Goal: Task Accomplishment & Management: Manage account settings

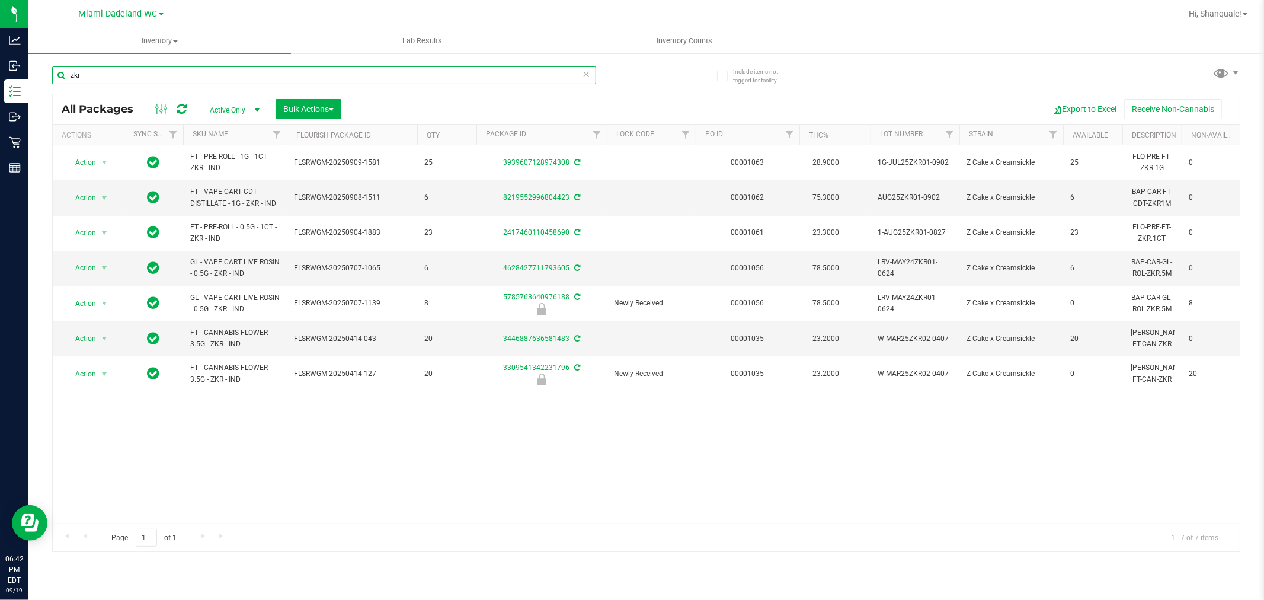
click at [140, 70] on input "zkr" at bounding box center [324, 75] width 544 height 18
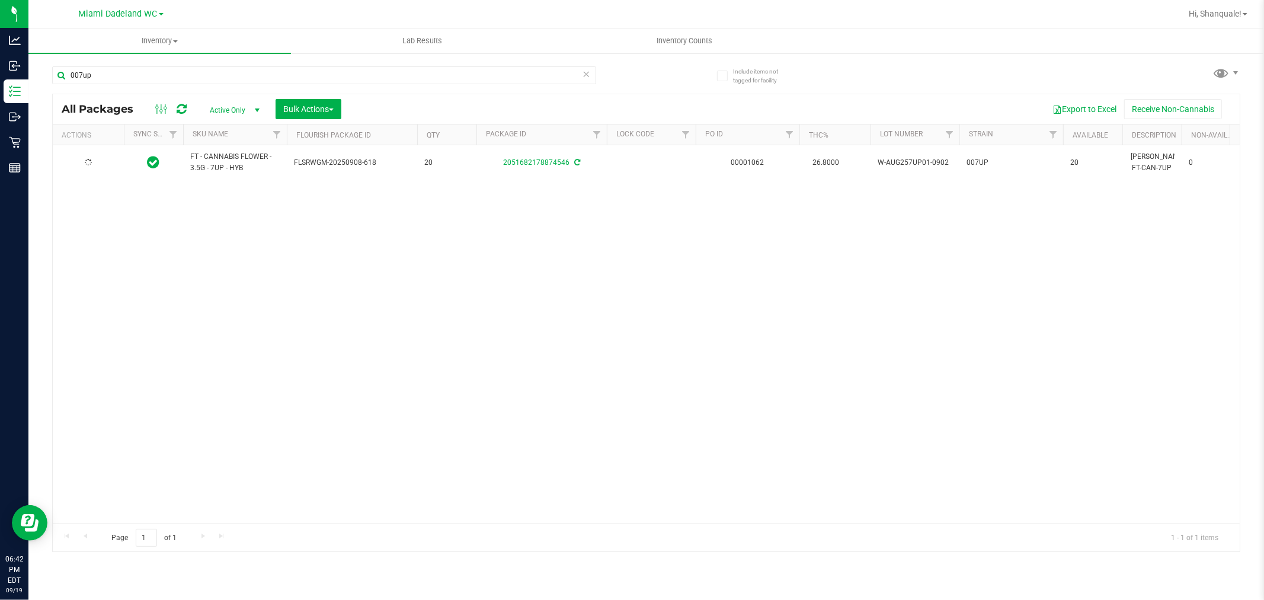
click at [344, 229] on div "FT - CANNABIS FLOWER - 3.5G - 7UP - HYB FLSRWGM-20250908-618 20 205168217887454…" at bounding box center [646, 334] width 1187 height 378
click at [321, 207] on div "Action Action Adjust qty Create package Edit attributes Global inventory Locate…" at bounding box center [646, 334] width 1187 height 378
click at [168, 72] on input "007up" at bounding box center [324, 75] width 544 height 18
type input "amn"
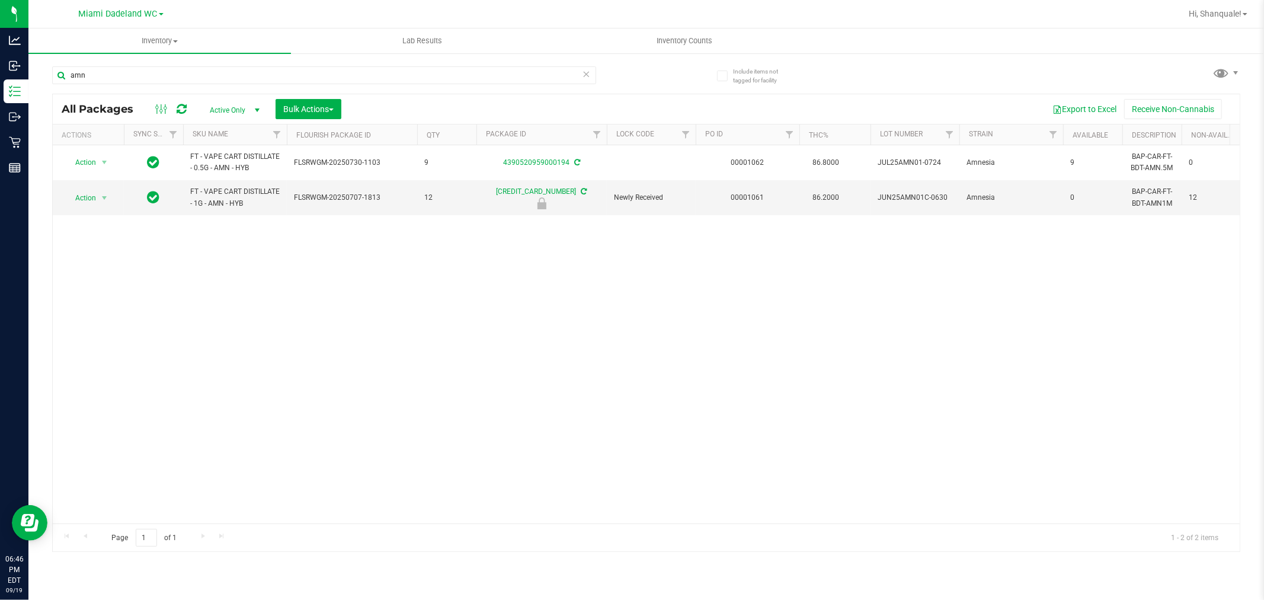
click at [610, 316] on div "Action Action Adjust qty Create package Edit attributes Global inventory Locate…" at bounding box center [646, 334] width 1187 height 378
click at [89, 200] on span "Action" at bounding box center [81, 198] width 32 height 17
click at [116, 341] on li "Unlock package" at bounding box center [103, 339] width 76 height 18
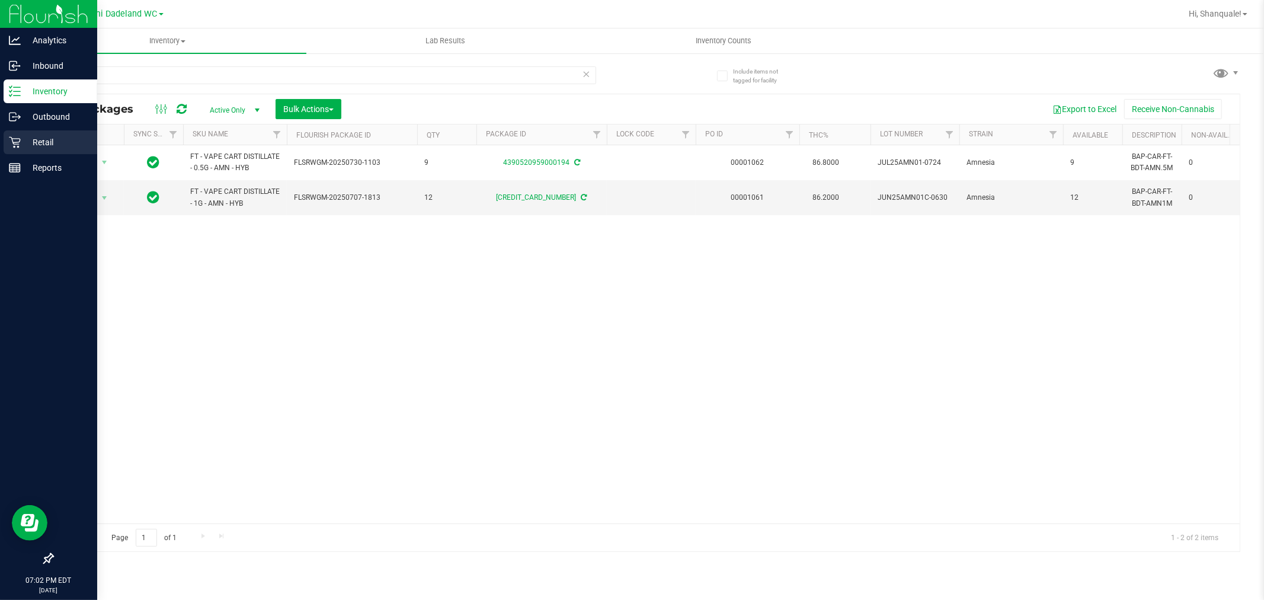
click at [30, 137] on p "Retail" at bounding box center [56, 142] width 71 height 14
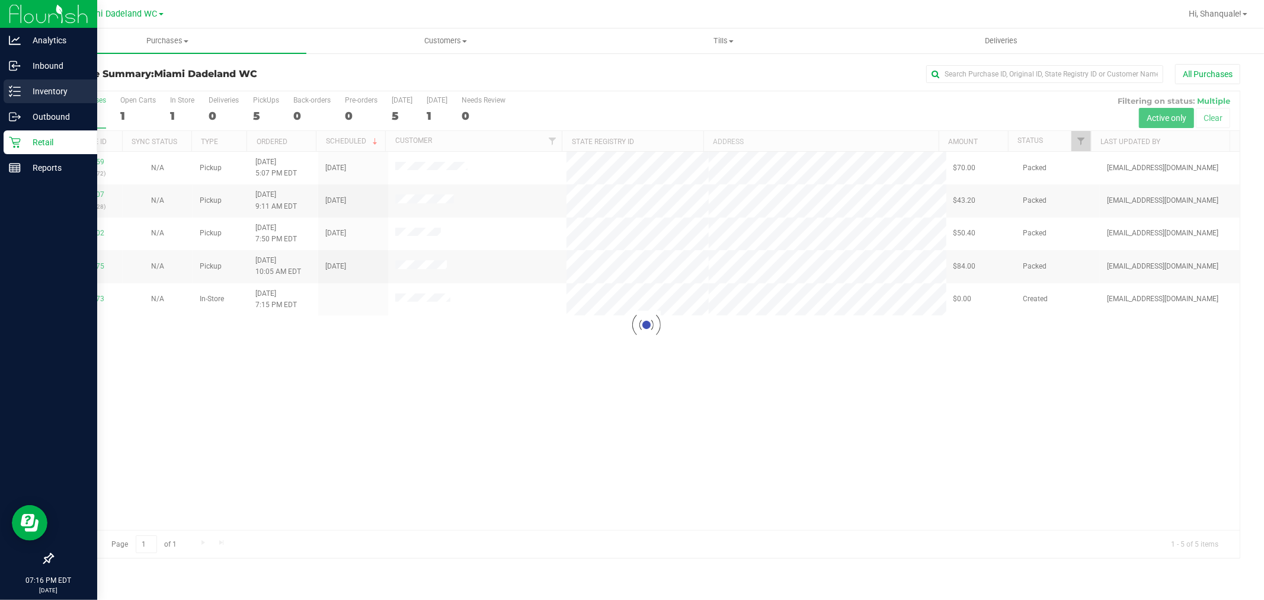
click at [12, 86] on icon at bounding box center [15, 91] width 12 height 12
click at [56, 91] on p "Inventory" at bounding box center [56, 91] width 71 height 14
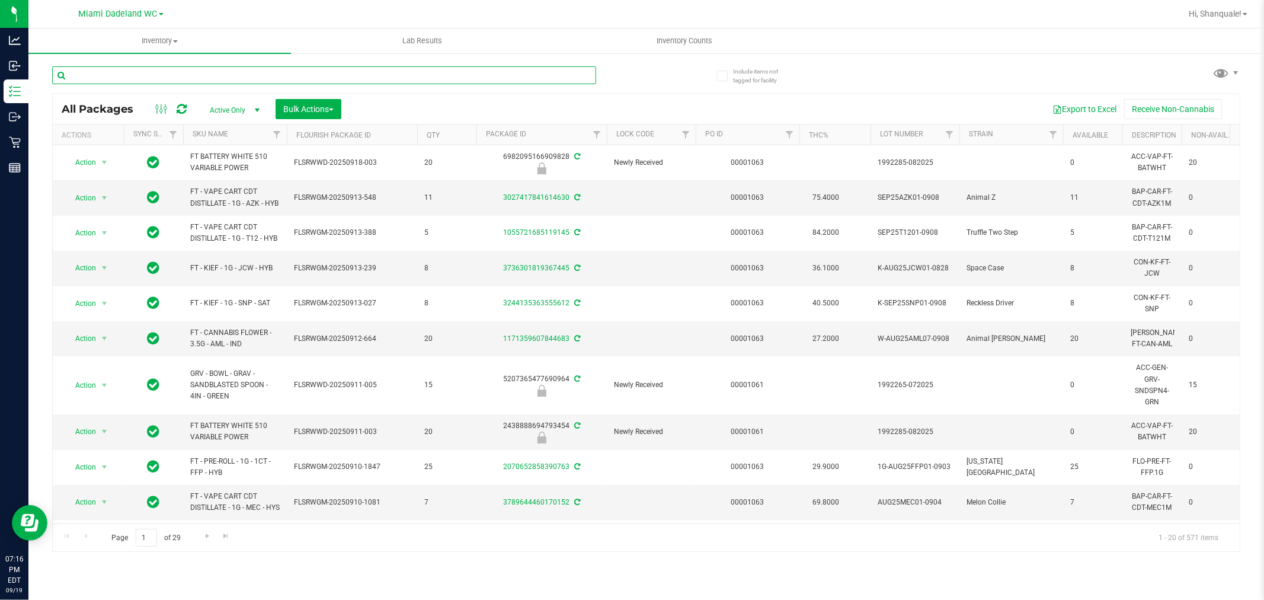
click at [161, 69] on input "text" at bounding box center [324, 75] width 544 height 18
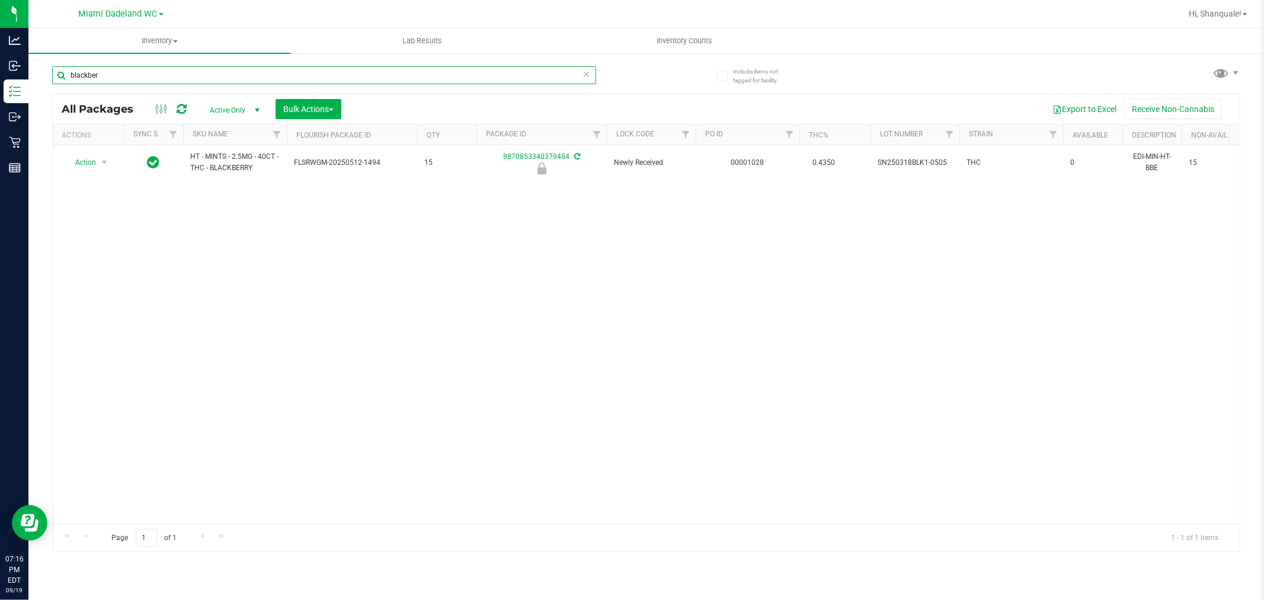
type input "blackber"
click at [477, 312] on div "Action Action Edit attributes Global inventory Locate package Package audit log…" at bounding box center [646, 334] width 1187 height 378
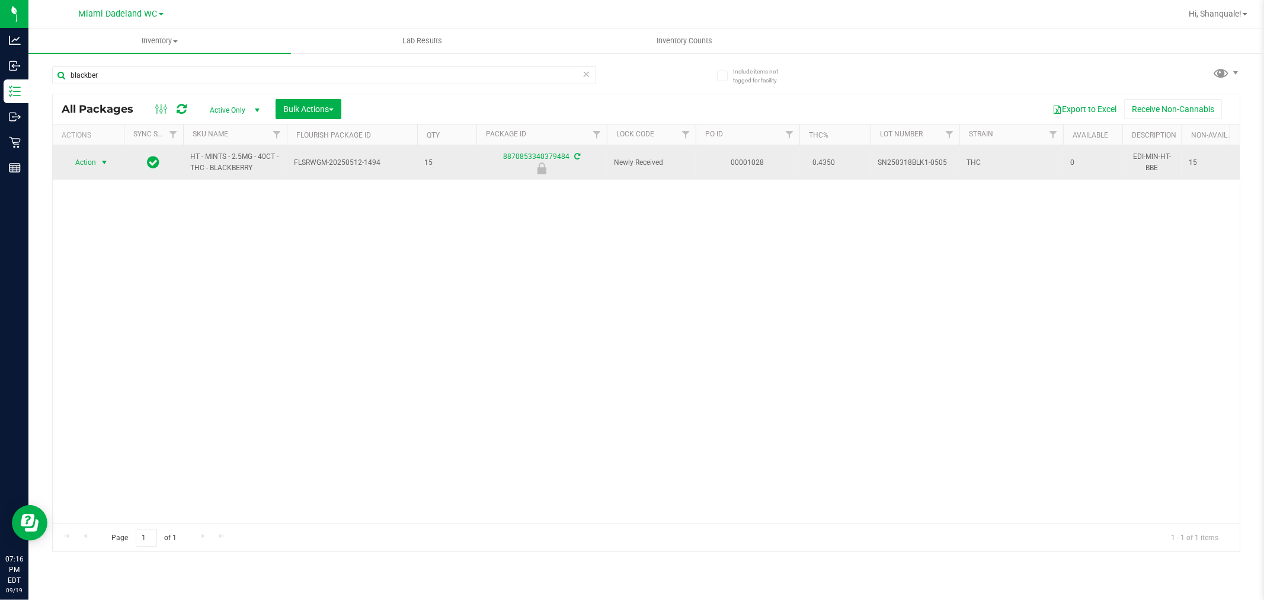
click at [101, 162] on span "select" at bounding box center [104, 162] width 9 height 9
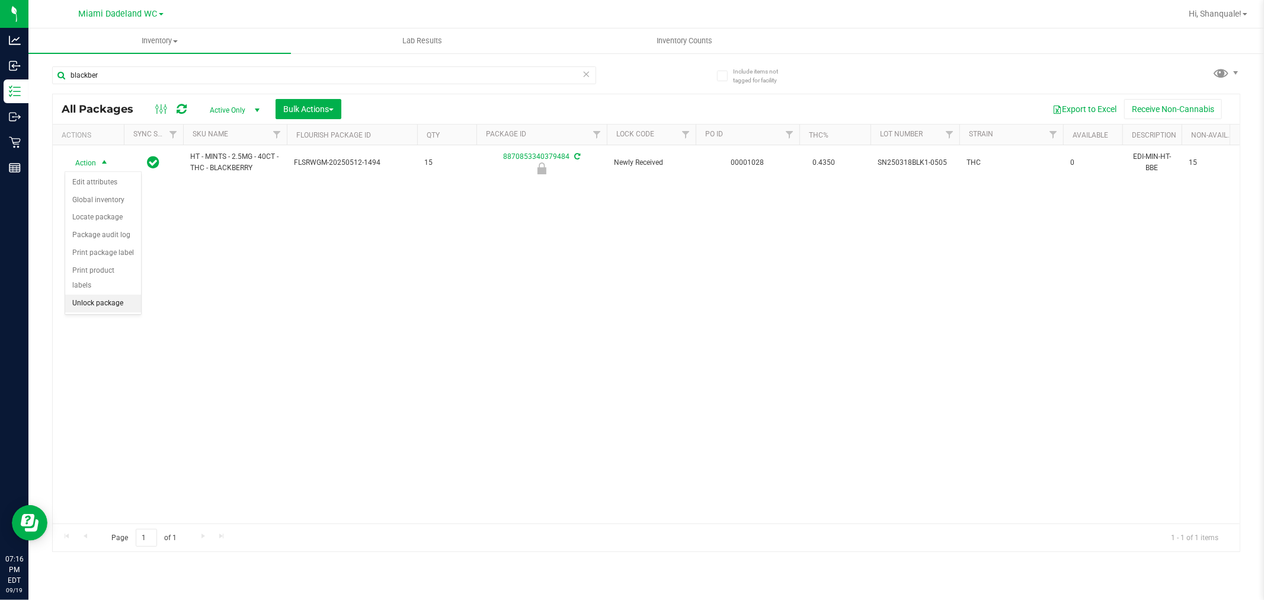
click at [119, 309] on li "Unlock package" at bounding box center [103, 303] width 76 height 18
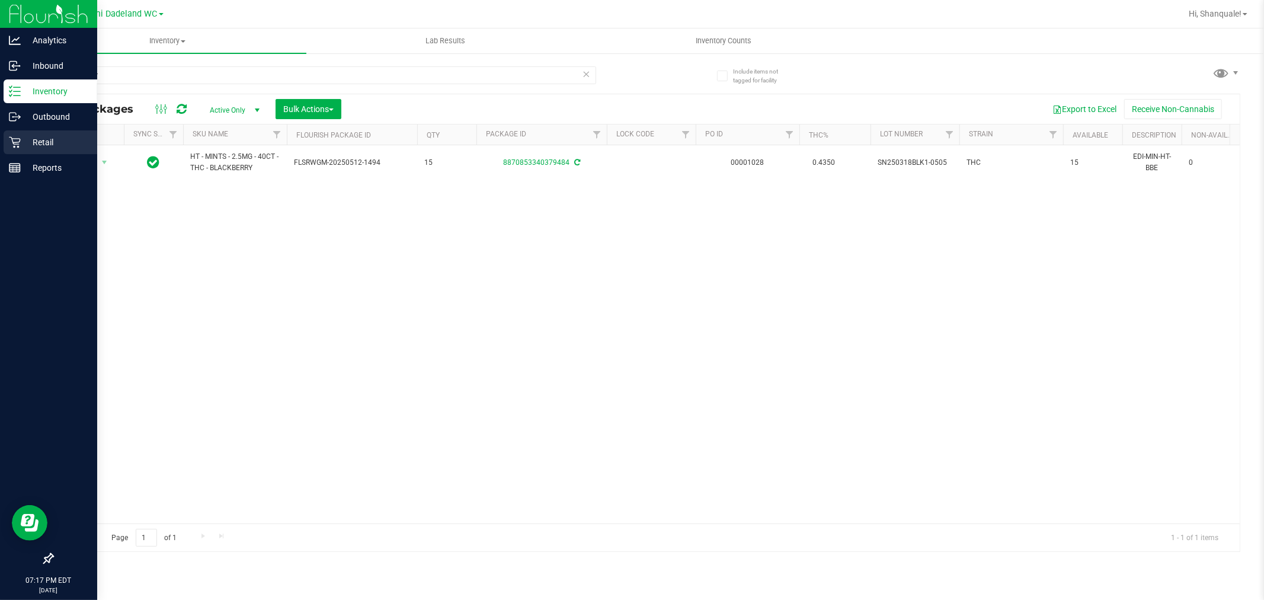
click at [19, 139] on icon at bounding box center [15, 142] width 12 height 12
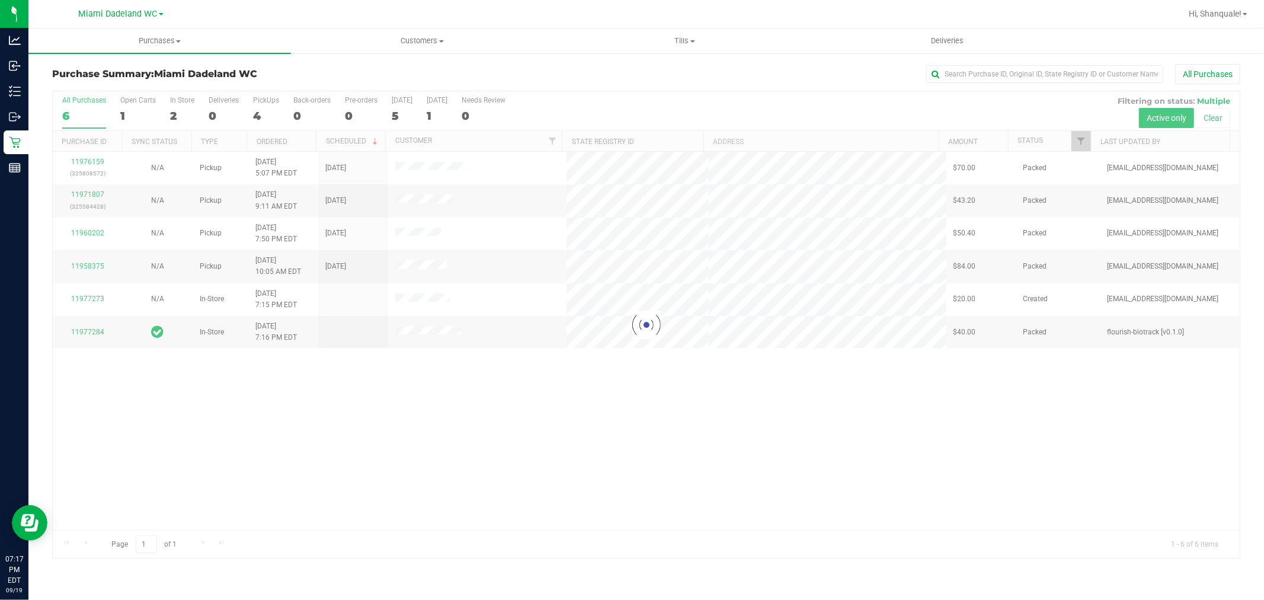
click at [709, 425] on div at bounding box center [646, 324] width 1187 height 467
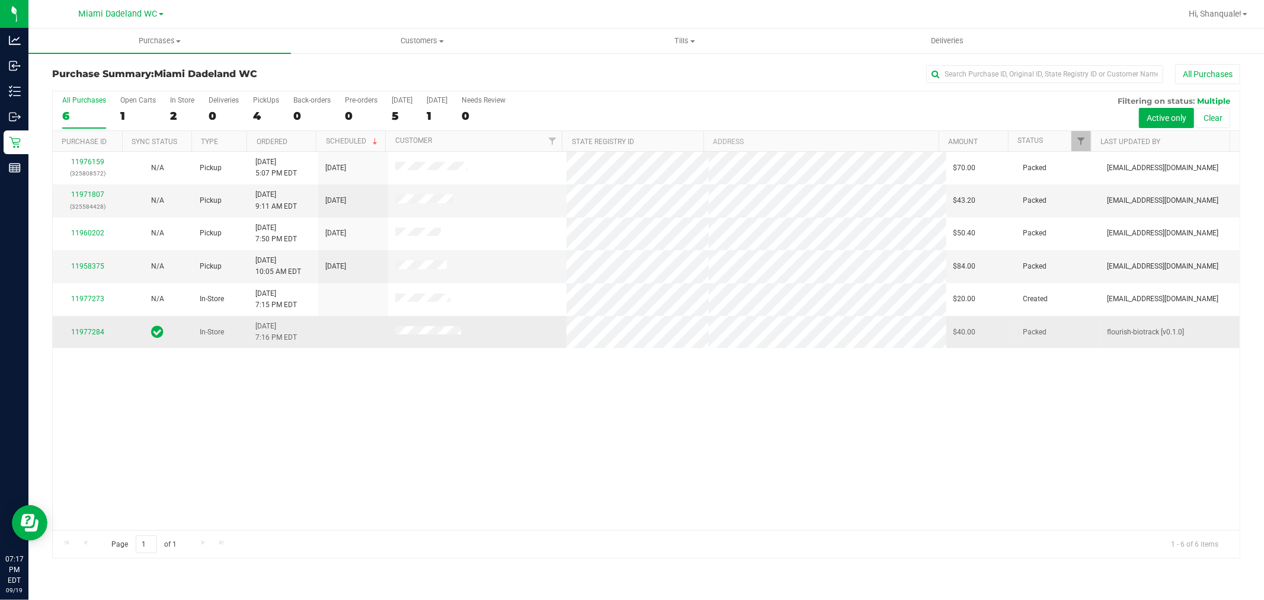
click at [85, 321] on td "11977284" at bounding box center [88, 332] width 70 height 32
click at [85, 333] on link "11977284" at bounding box center [87, 332] width 33 height 8
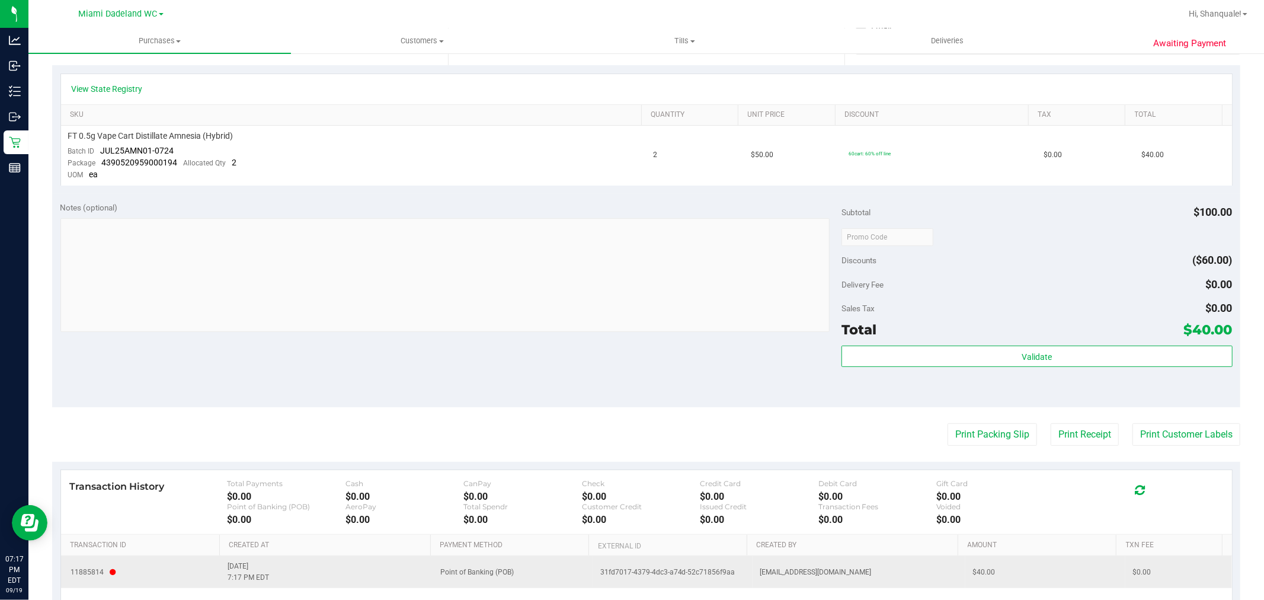
scroll to position [366, 0]
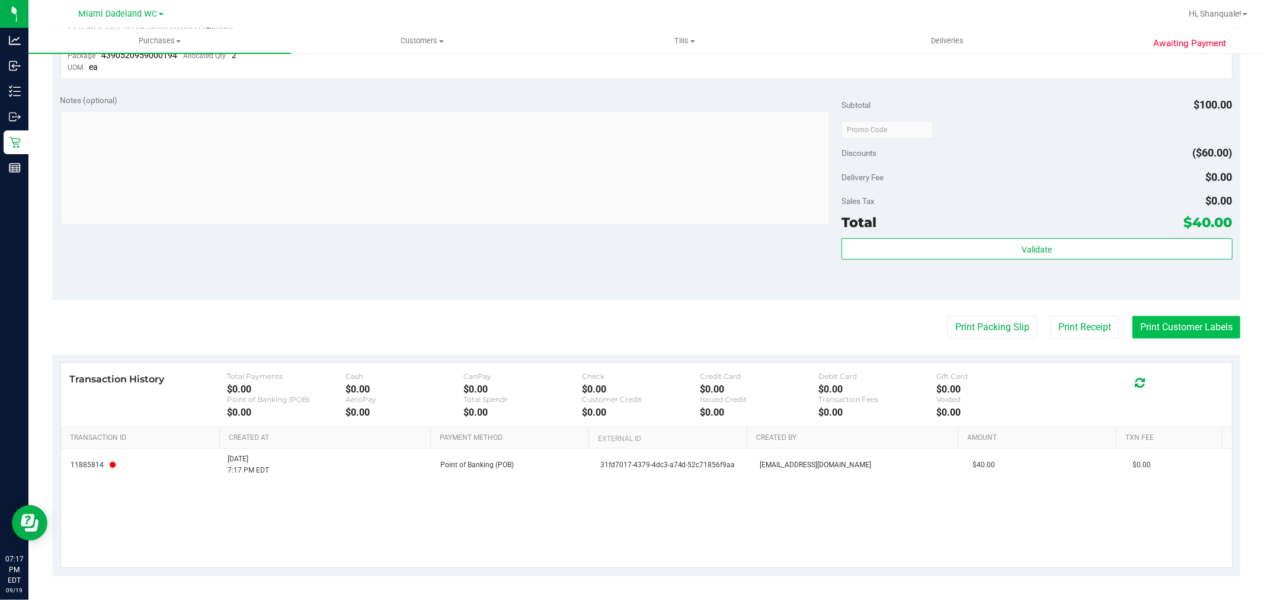
click at [1147, 323] on button "Print Customer Labels" at bounding box center [1186, 327] width 108 height 23
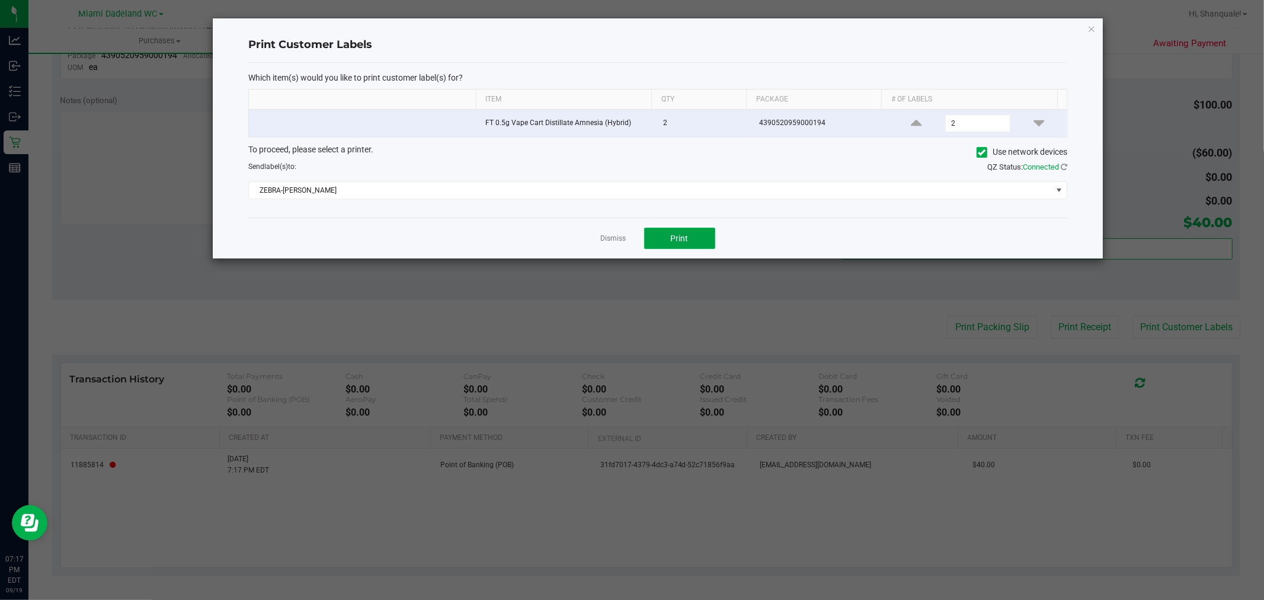
click at [692, 242] on button "Print" at bounding box center [679, 237] width 71 height 21
click at [620, 238] on link "Dismiss" at bounding box center [613, 238] width 25 height 10
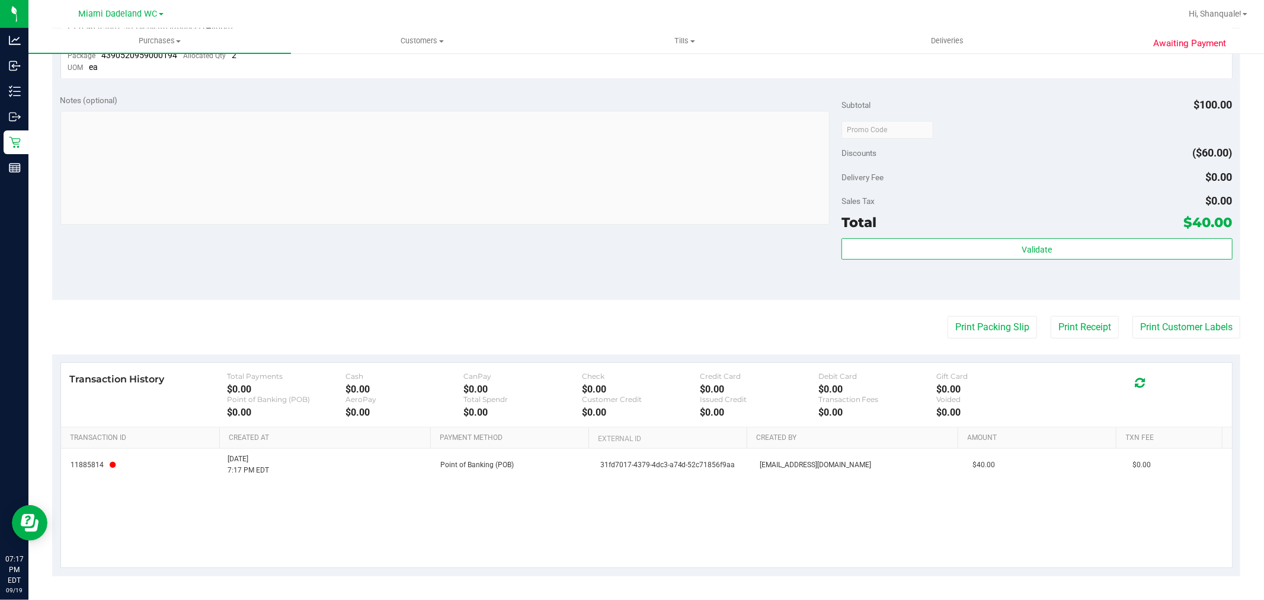
drag, startPoint x: 1149, startPoint y: 151, endPoint x: 1101, endPoint y: 223, distance: 87.1
click at [1146, 152] on div "Discounts ($60.00)" at bounding box center [1036, 152] width 390 height 21
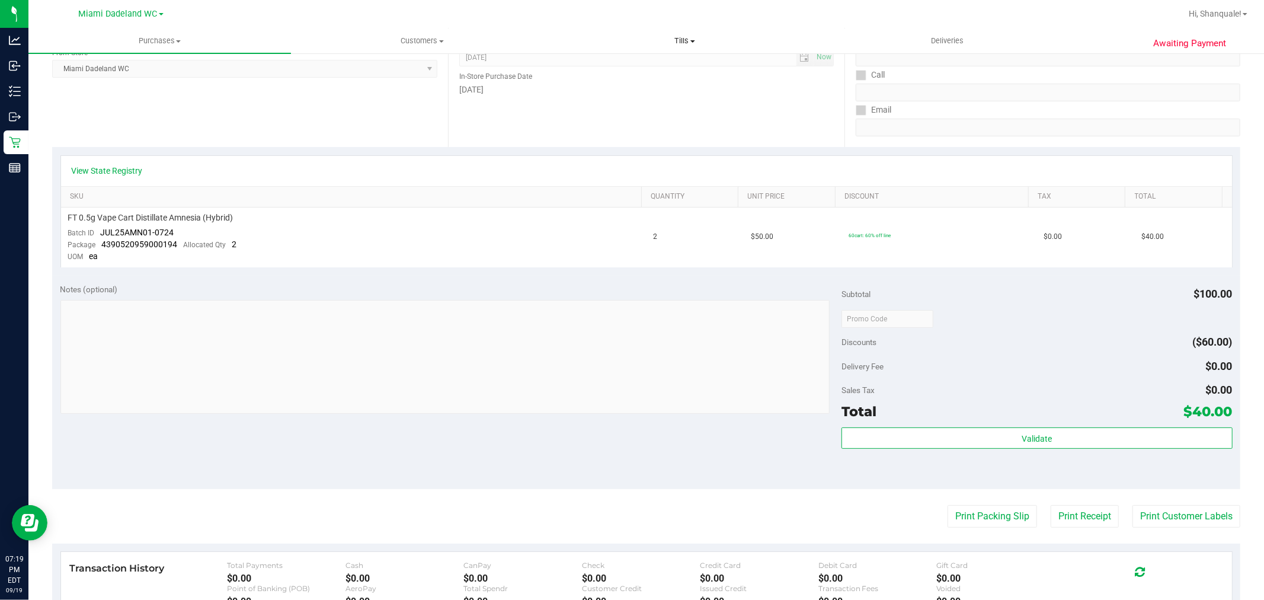
scroll to position [0, 0]
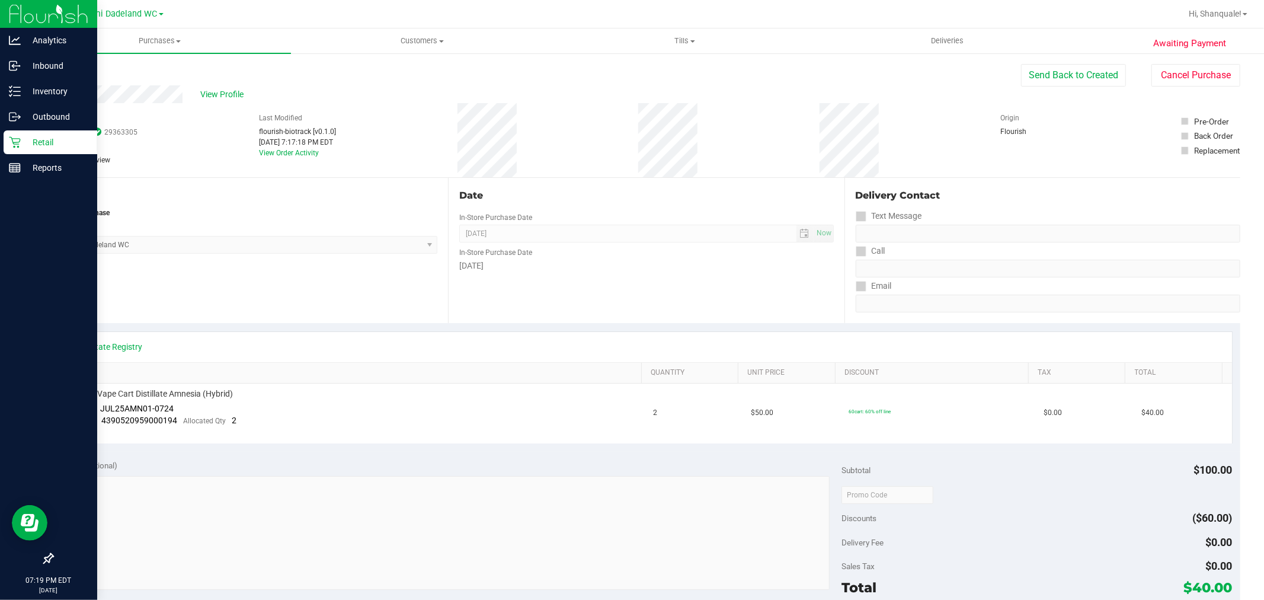
click at [11, 142] on icon at bounding box center [15, 142] width 12 height 12
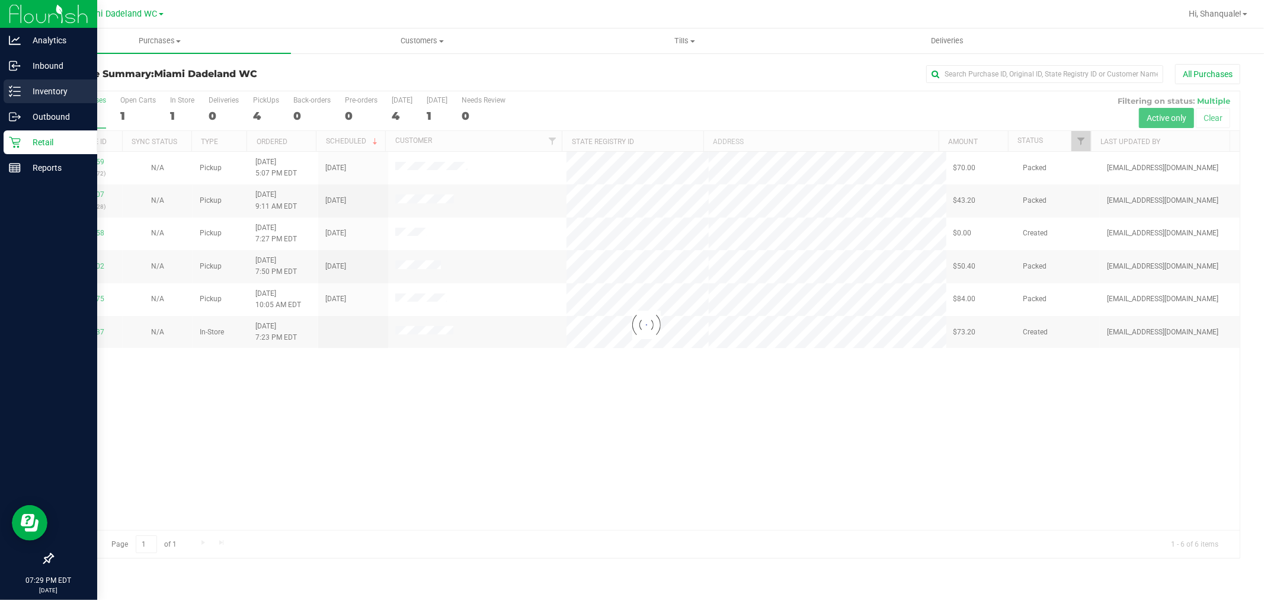
click at [21, 96] on p "Inventory" at bounding box center [56, 91] width 71 height 14
click at [48, 85] on p "Inventory" at bounding box center [56, 91] width 71 height 14
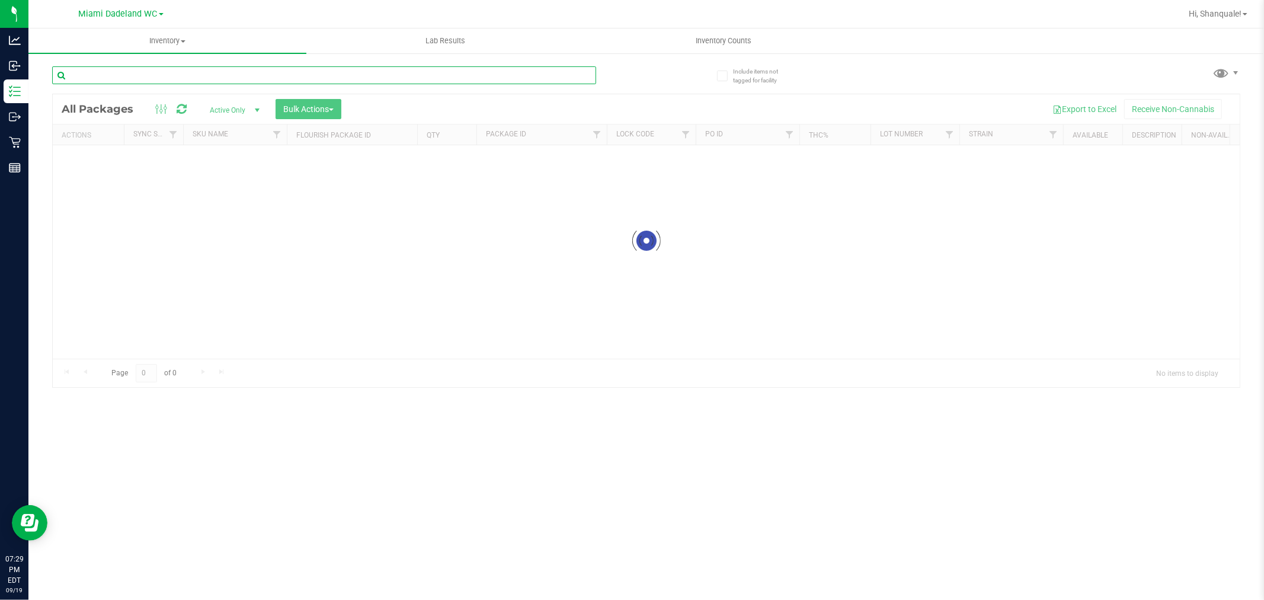
click at [162, 79] on input "text" at bounding box center [324, 75] width 544 height 18
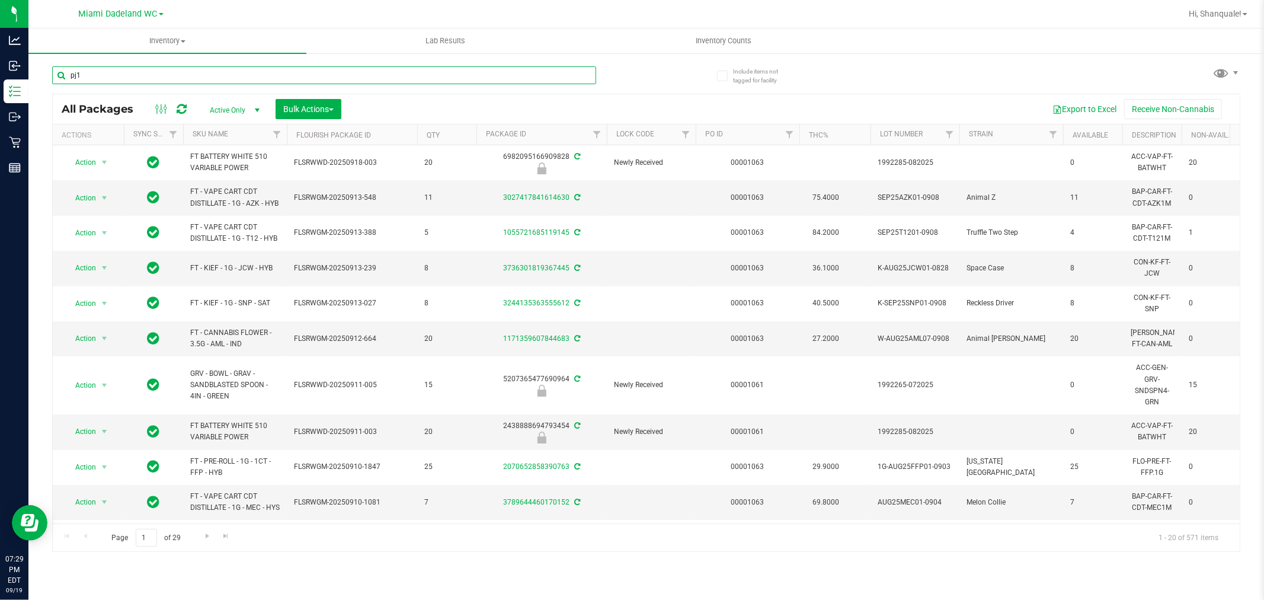
type input "pj1"
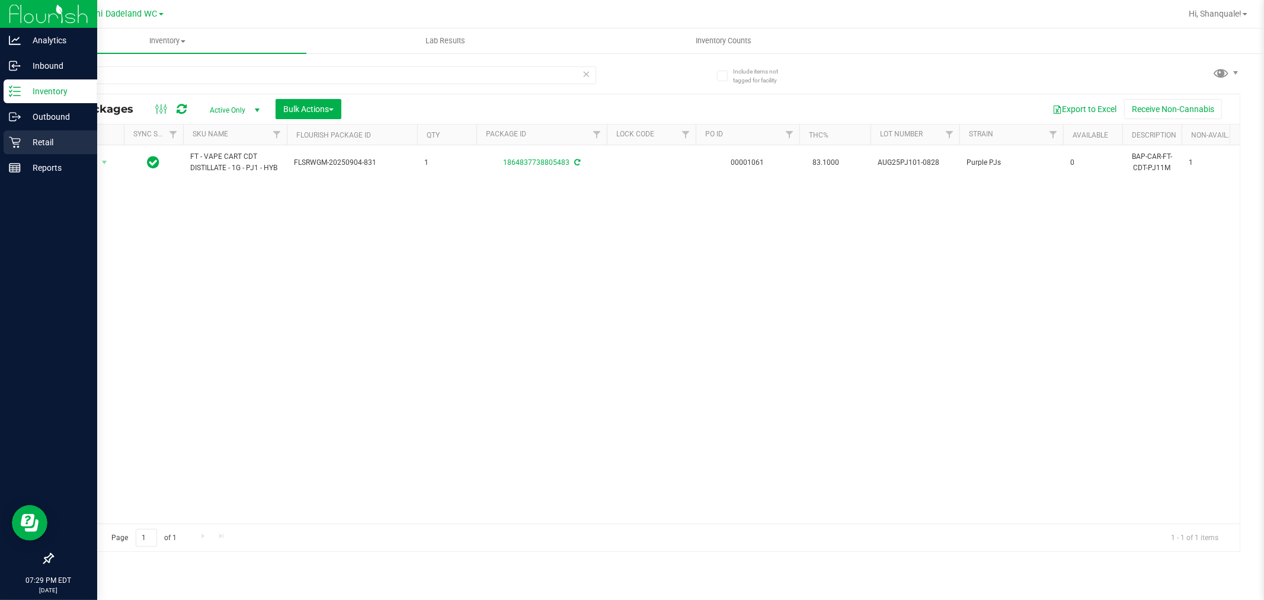
click at [16, 140] on icon at bounding box center [15, 142] width 12 height 12
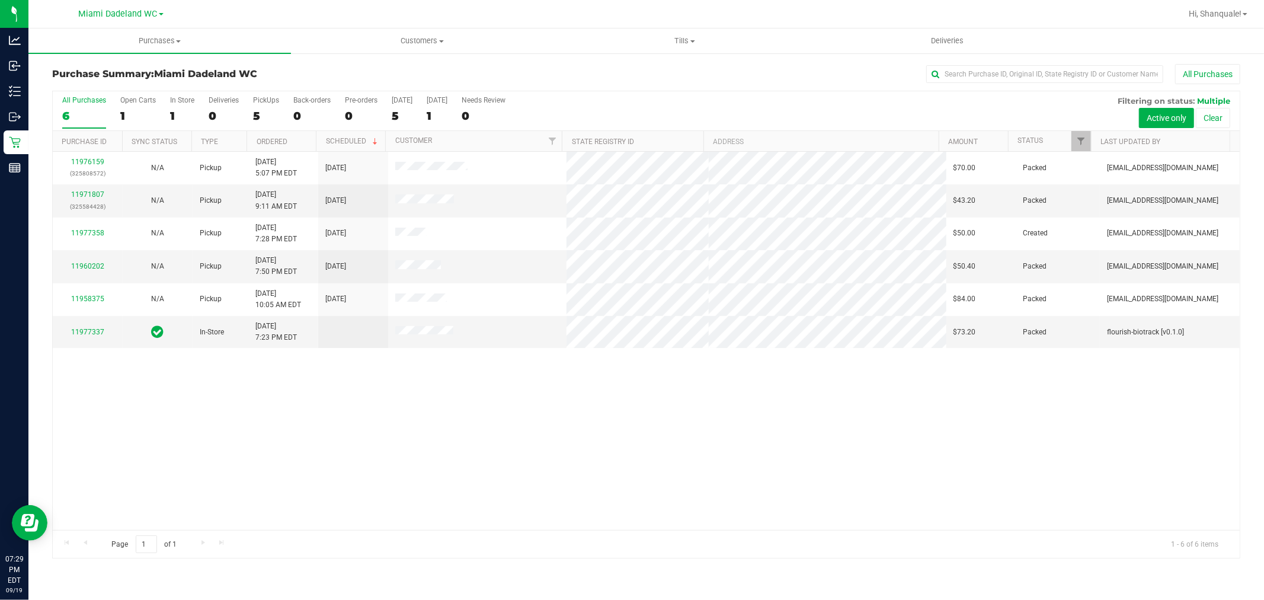
click at [863, 431] on div "11976159 (325808572) N/A Pickup [DATE] 5:07 PM EDT 9/20/2025 $70.00 Packed [EMA…" at bounding box center [646, 341] width 1187 height 378
click at [75, 444] on div "11976159 (325808572) N/A Pickup [DATE] 5:07 PM EDT 9/20/2025 $70.00 Packed [EMA…" at bounding box center [646, 341] width 1187 height 378
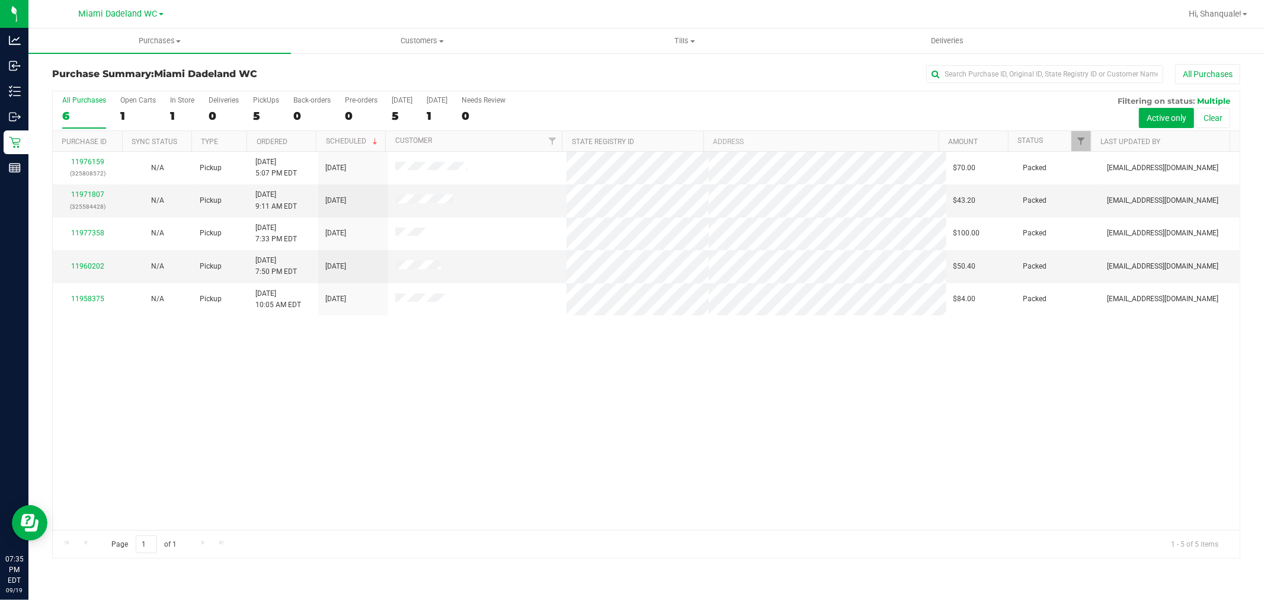
click at [568, 418] on div "11976159 (325808572) N/A Pickup [DATE] 5:07 PM EDT 9/20/2025 $70.00 Packed [EMA…" at bounding box center [646, 341] width 1187 height 378
click at [92, 269] on link "11960202" at bounding box center [87, 266] width 33 height 8
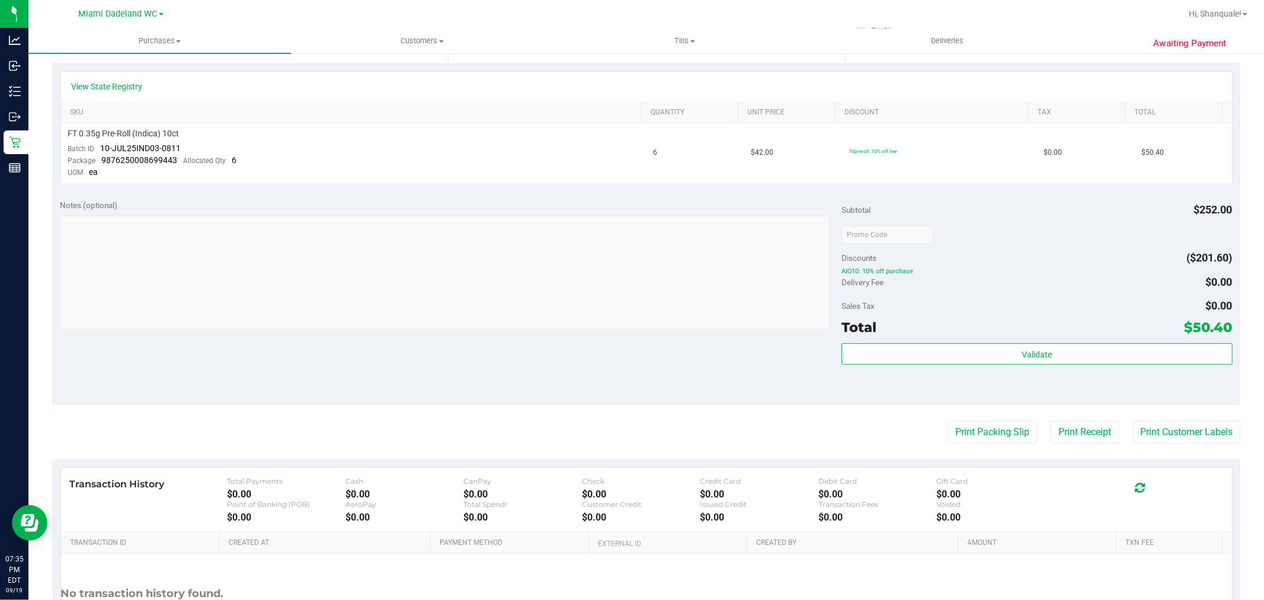
scroll to position [362, 0]
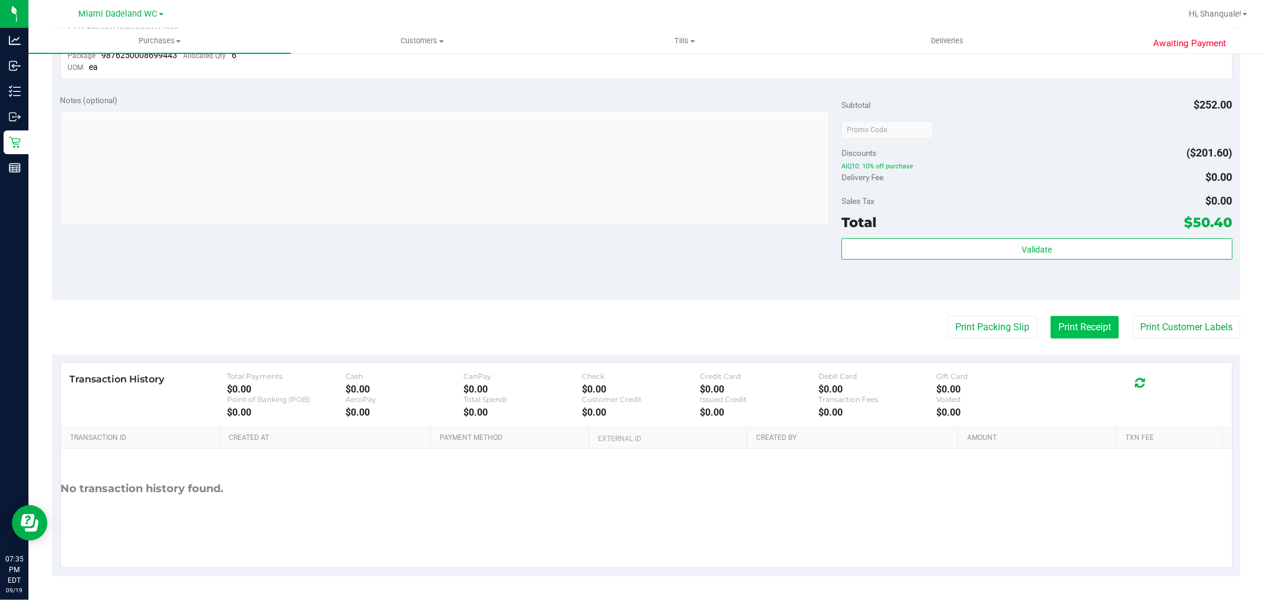
click at [1057, 330] on button "Print Receipt" at bounding box center [1084, 327] width 68 height 23
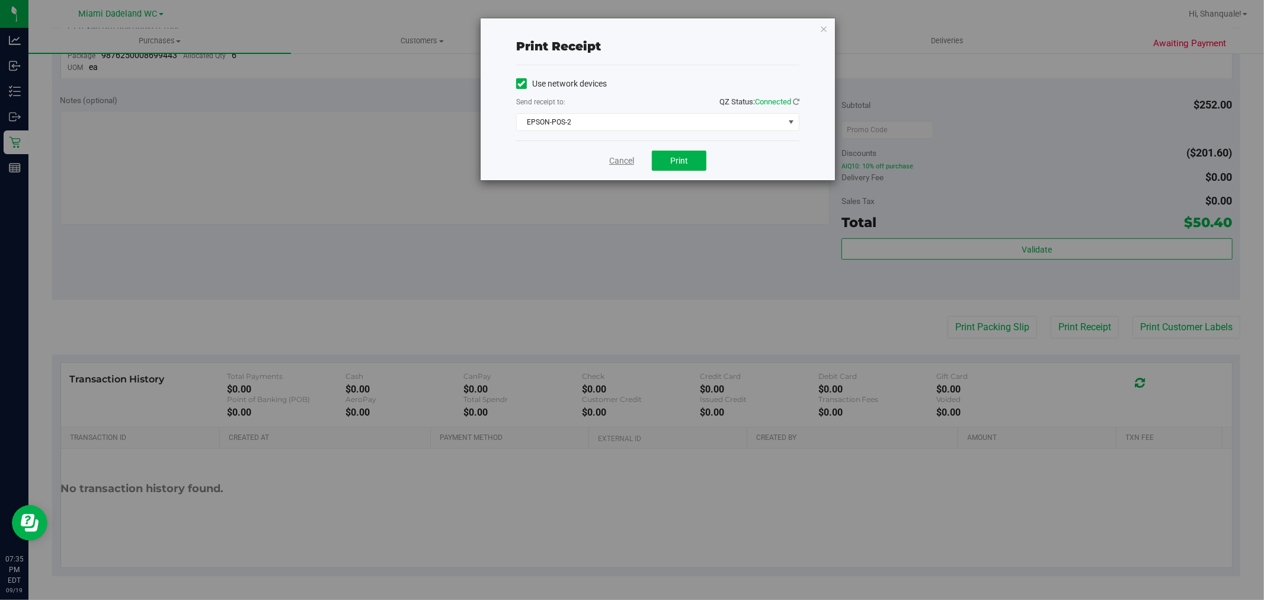
click at [617, 162] on link "Cancel" at bounding box center [621, 161] width 25 height 12
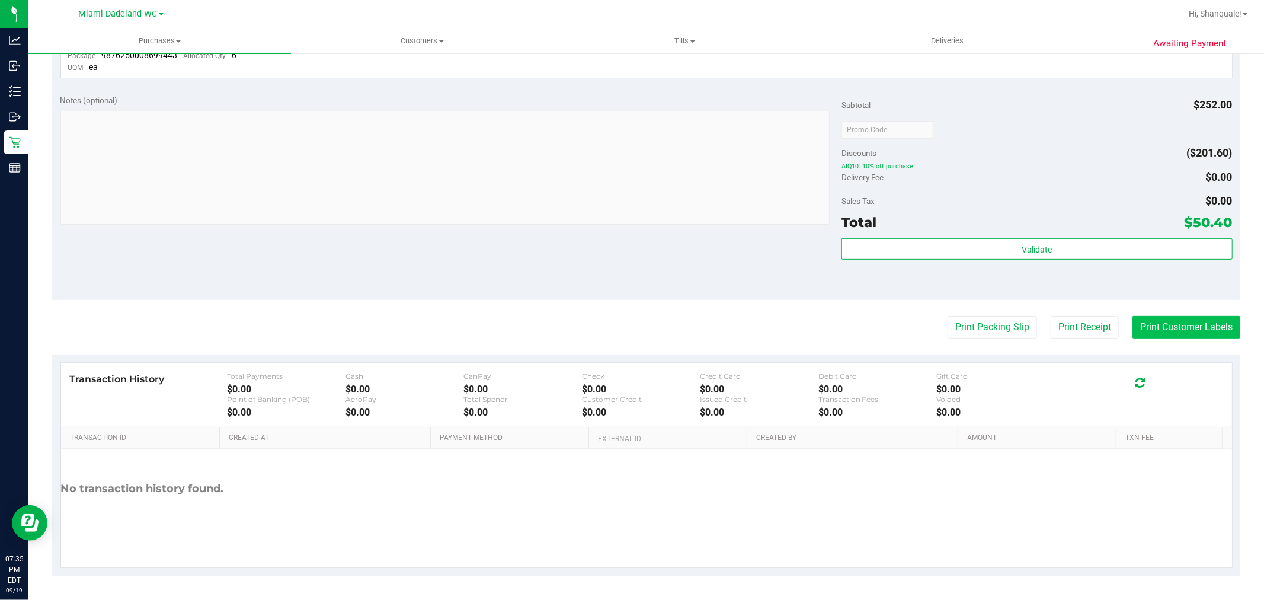
click at [1155, 324] on button "Print Customer Labels" at bounding box center [1186, 327] width 108 height 23
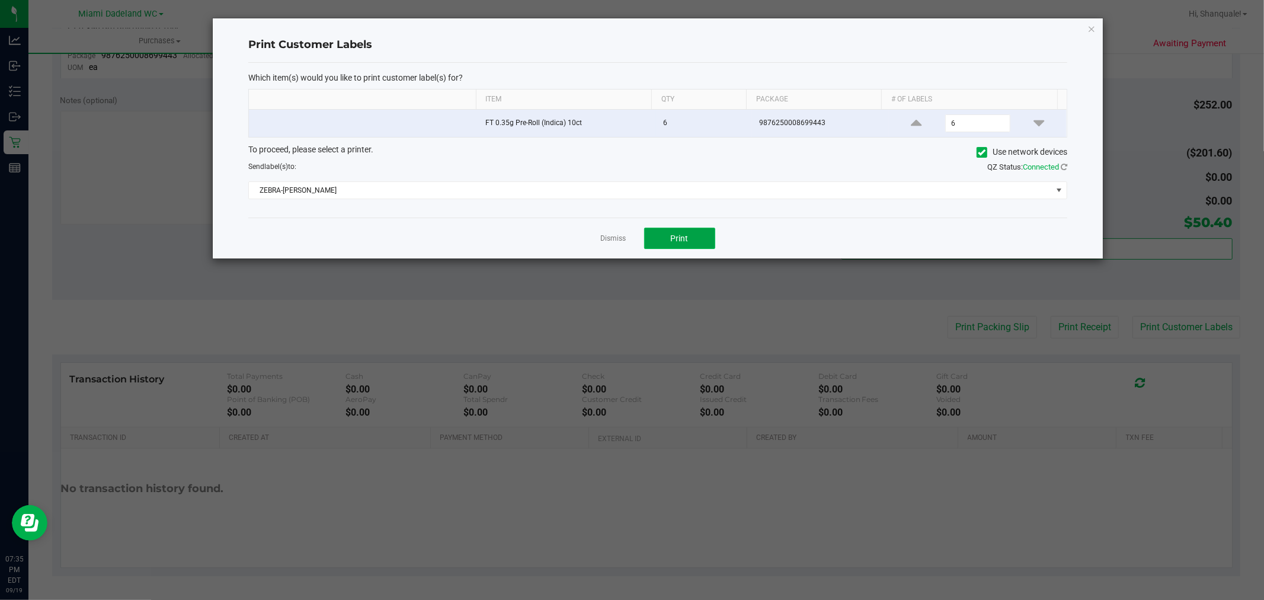
click at [697, 246] on button "Print" at bounding box center [679, 237] width 71 height 21
click at [345, 193] on span "ZEBRA-[PERSON_NAME]" at bounding box center [650, 190] width 803 height 17
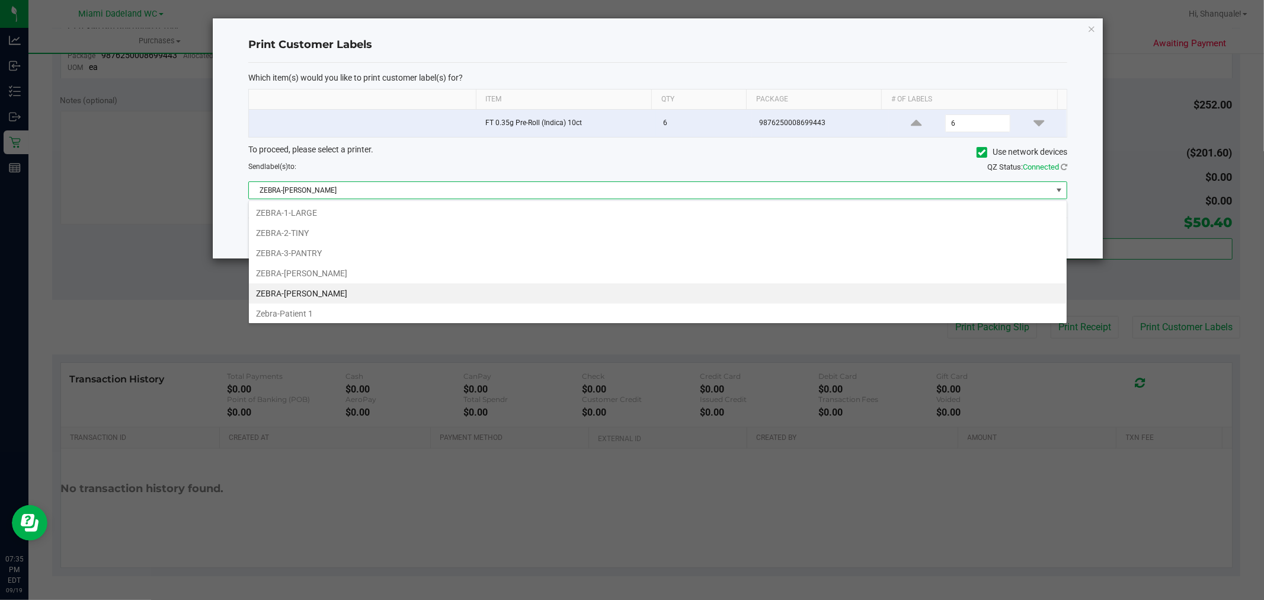
scroll to position [18, 819]
click at [290, 269] on li "ZEBRA-[PERSON_NAME]" at bounding box center [658, 273] width 818 height 20
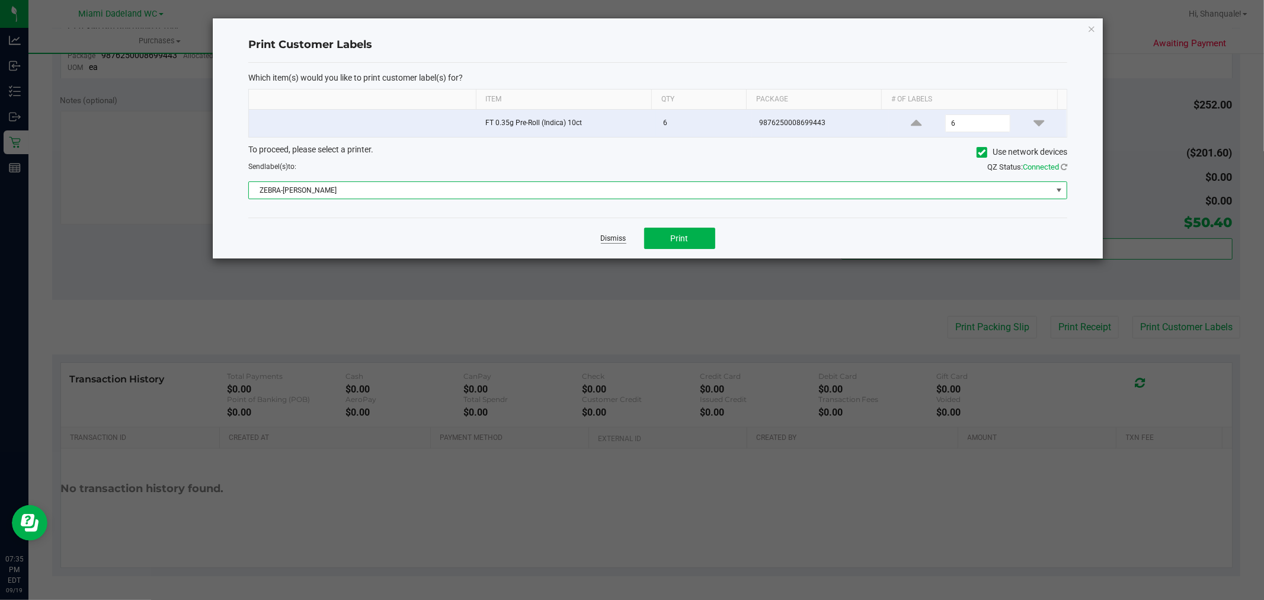
click at [623, 237] on link "Dismiss" at bounding box center [613, 238] width 25 height 10
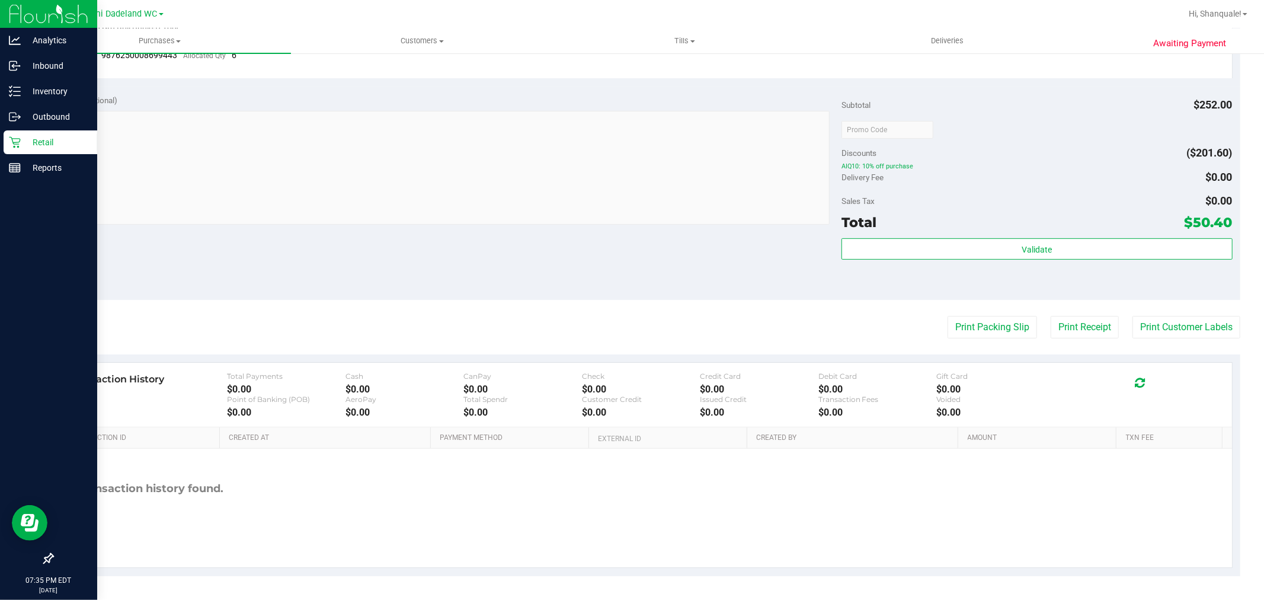
click at [9, 138] on icon at bounding box center [15, 142] width 12 height 12
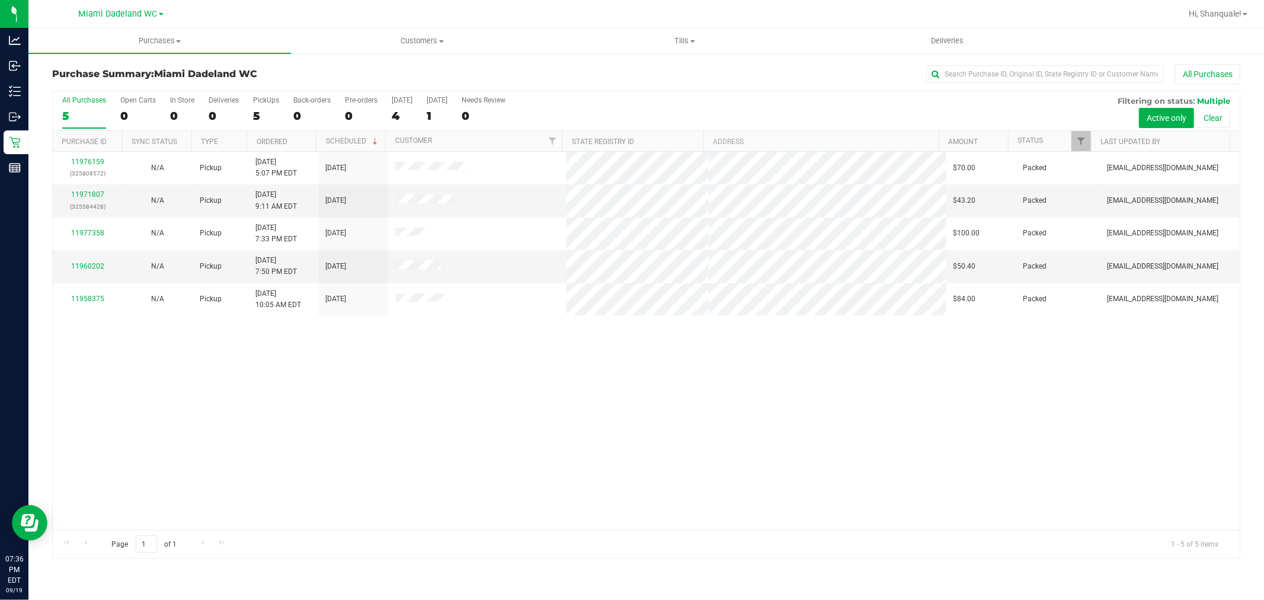
click at [168, 392] on div "11976159 (325808572) N/A Pickup [DATE] 5:07 PM EDT 9/20/2025 $70.00 Packed [EMA…" at bounding box center [646, 341] width 1187 height 378
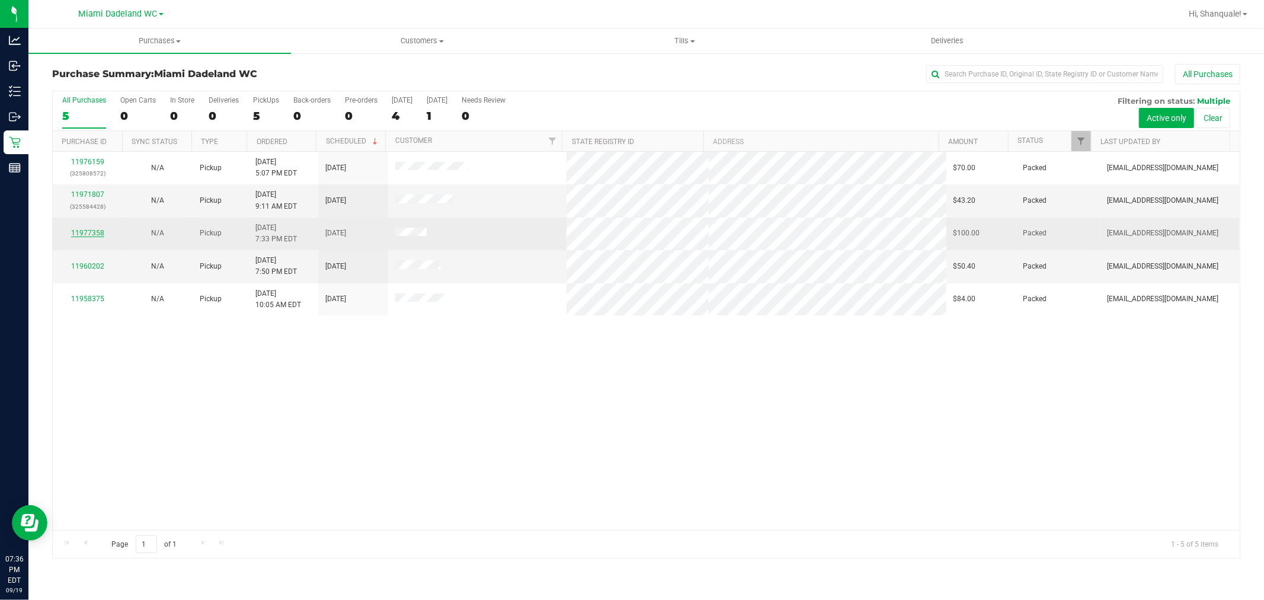
click at [79, 235] on link "11977358" at bounding box center [87, 233] width 33 height 8
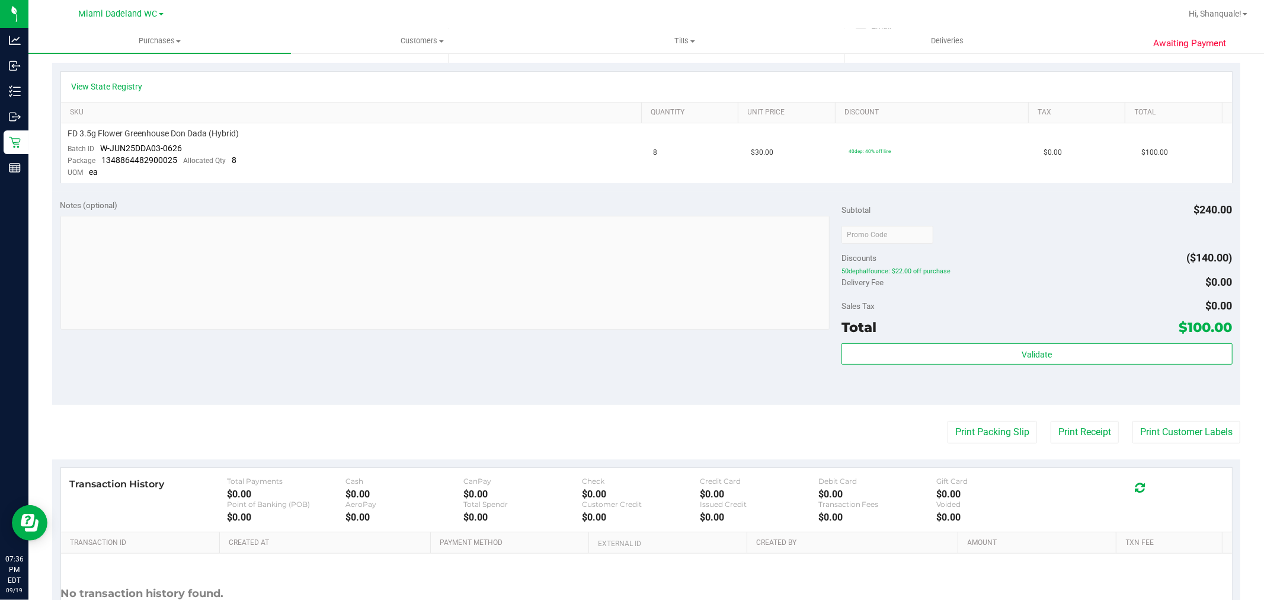
scroll to position [362, 0]
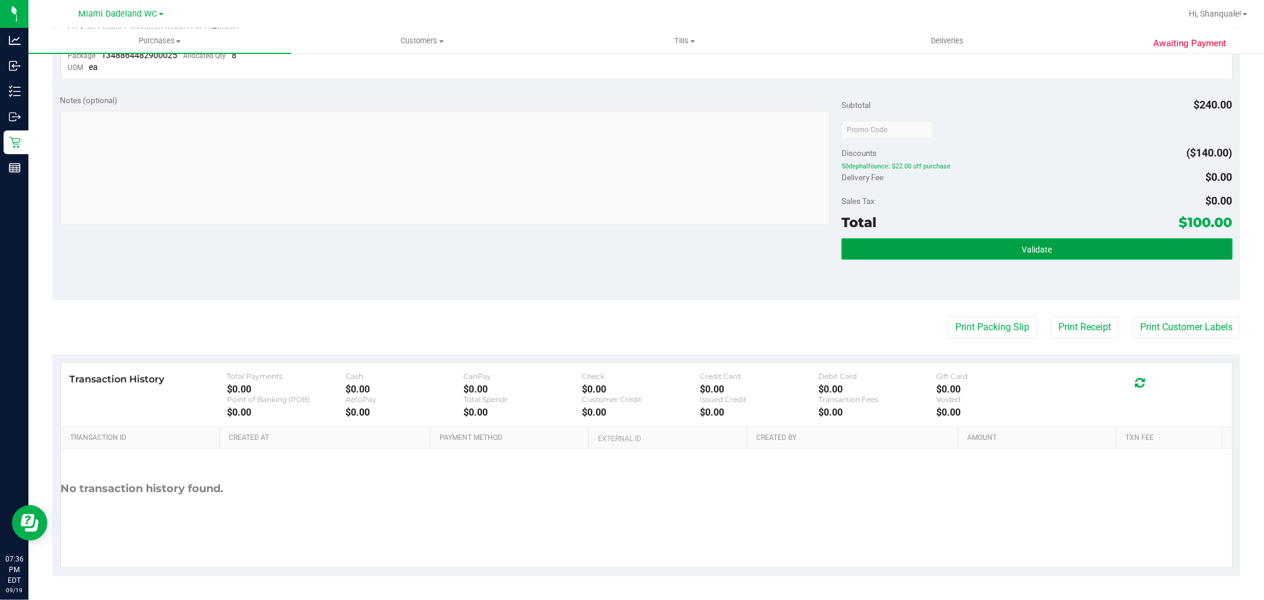
click at [1142, 257] on button "Validate" at bounding box center [1036, 248] width 390 height 21
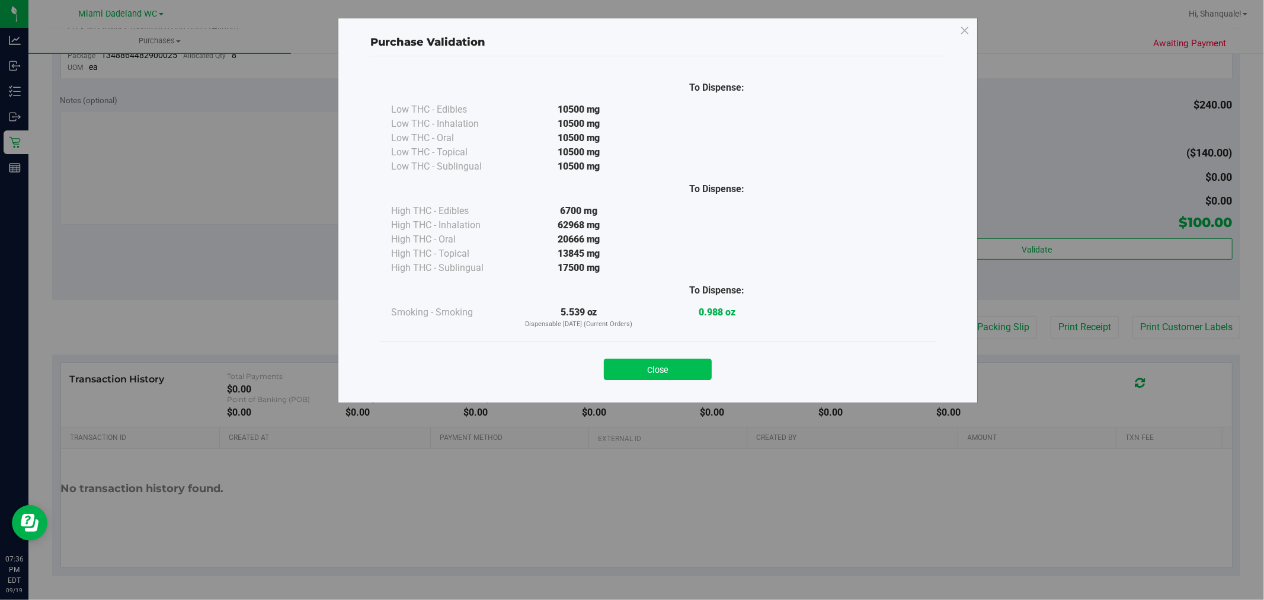
click at [679, 379] on button "Close" at bounding box center [658, 368] width 108 height 21
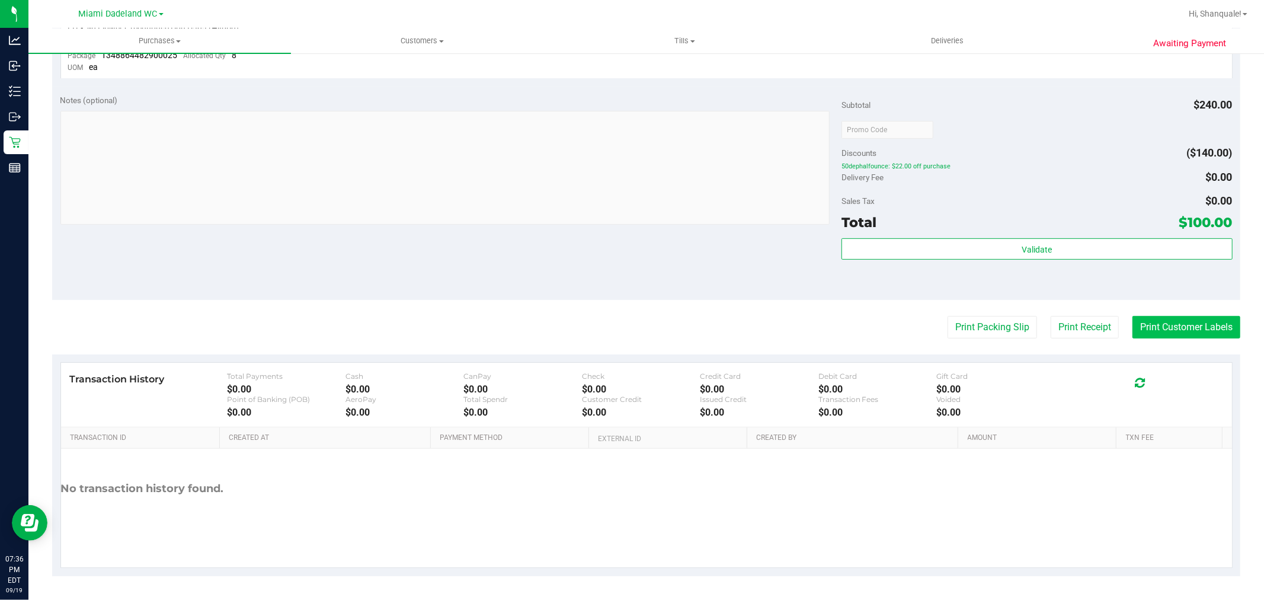
click at [1171, 334] on button "Print Customer Labels" at bounding box center [1186, 327] width 108 height 23
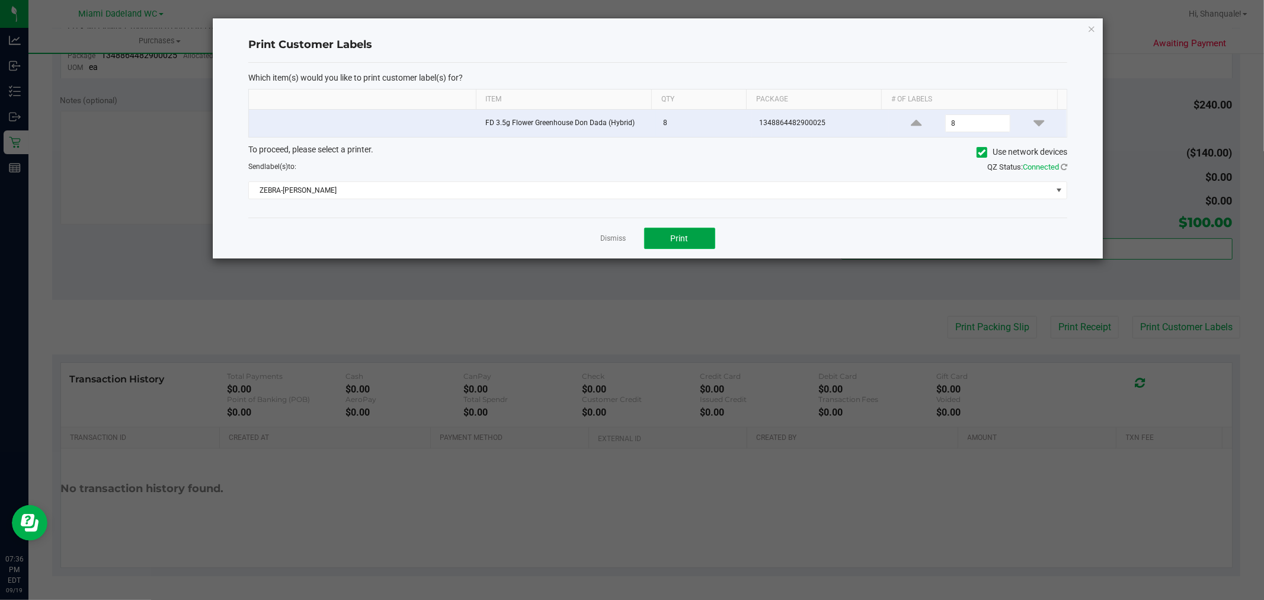
click at [686, 245] on button "Print" at bounding box center [679, 237] width 71 height 21
click at [563, 229] on div "Dismiss Print" at bounding box center [657, 237] width 819 height 41
click at [617, 237] on link "Dismiss" at bounding box center [613, 238] width 25 height 10
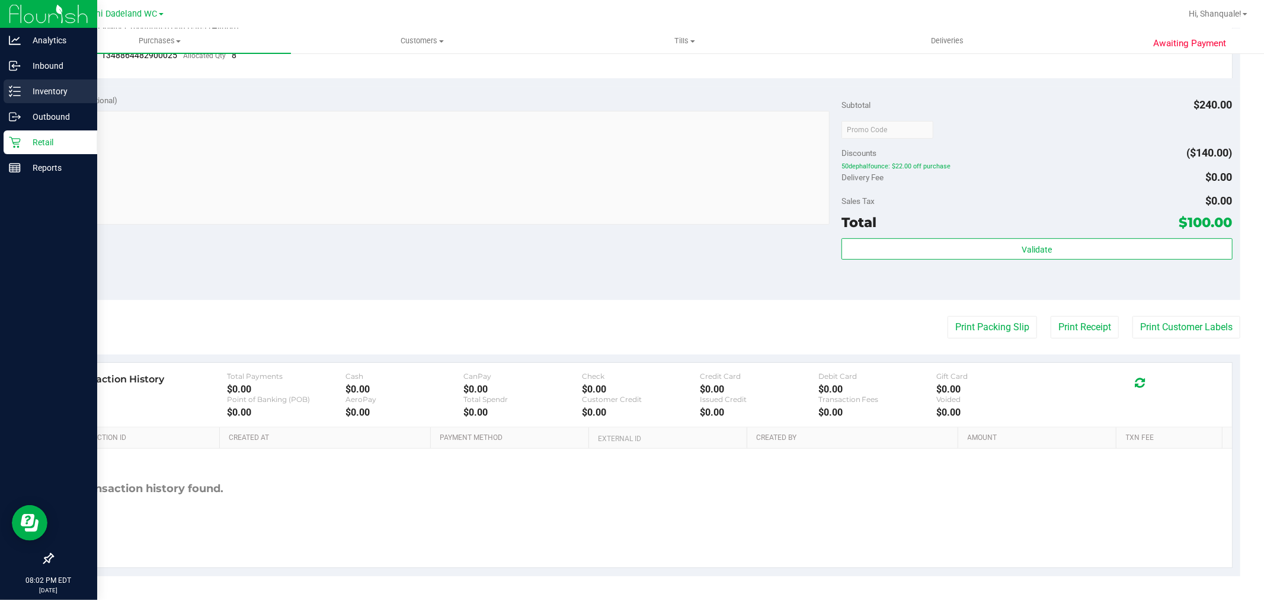
click at [16, 95] on line at bounding box center [17, 95] width 7 height 0
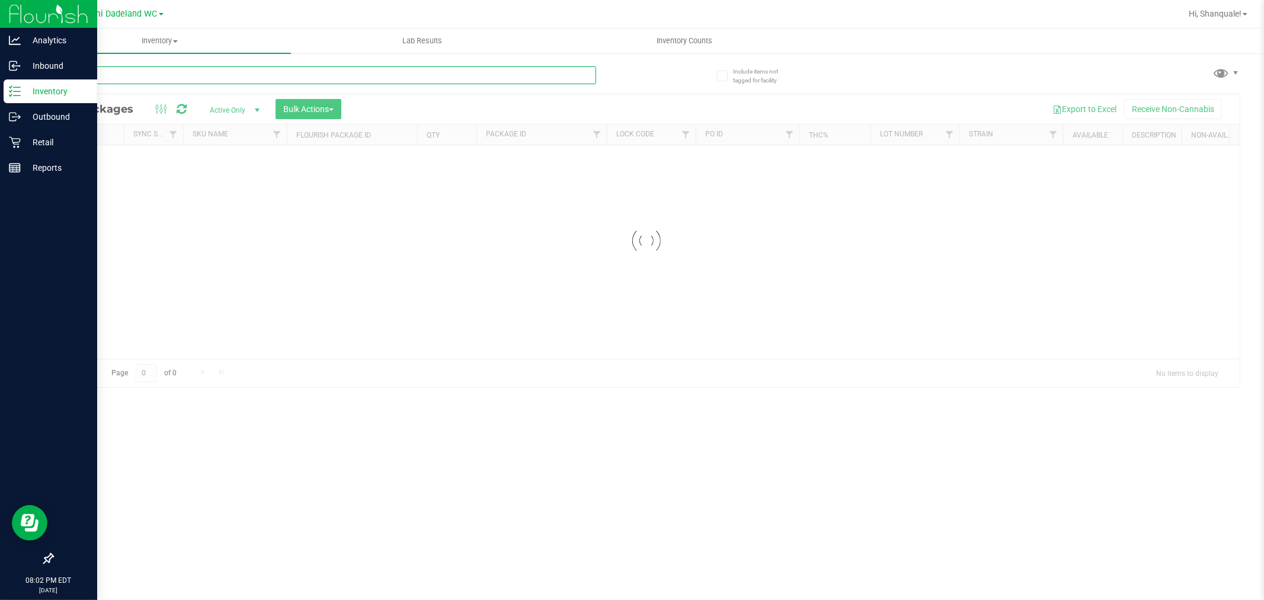
click at [158, 78] on input "text" at bounding box center [324, 75] width 544 height 18
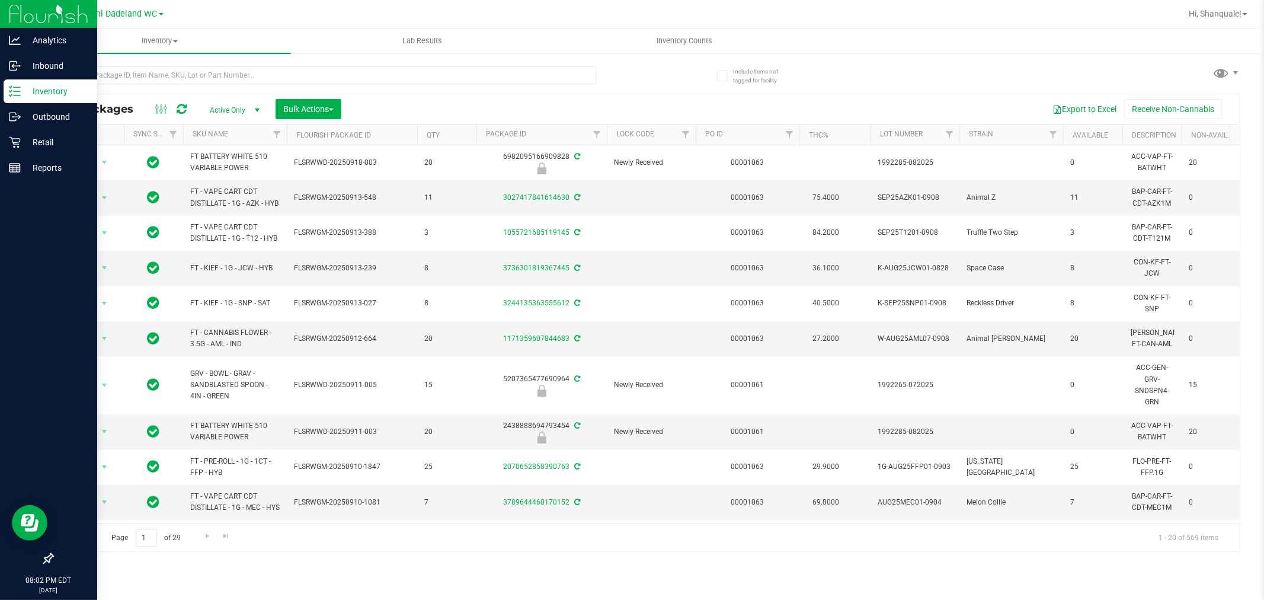
click at [134, 97] on div "All Packages Active Only Active Only Lab Samples Locked All External Internal B…" at bounding box center [646, 109] width 1187 height 30
click at [127, 73] on input "text" at bounding box center [324, 75] width 544 height 18
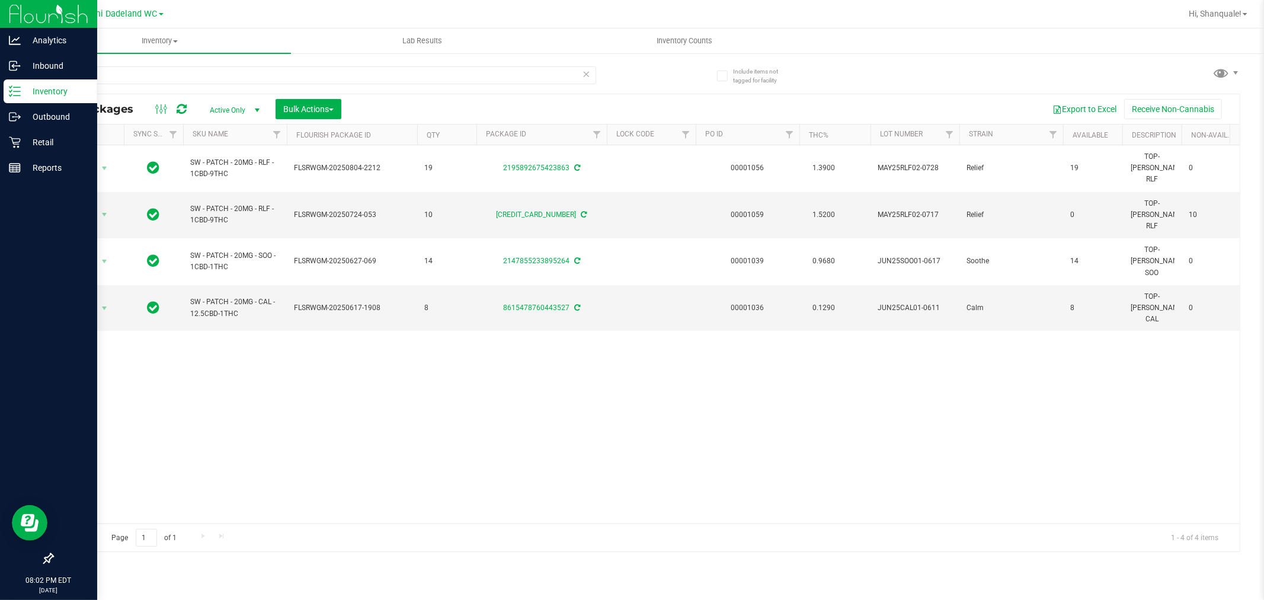
click at [174, 347] on div "Action Action Adjust qty Create package Edit attributes Global inventory Locate…" at bounding box center [646, 334] width 1187 height 378
click at [222, 352] on div "Action Action Adjust qty Create package Edit attributes Global inventory Locate…" at bounding box center [646, 334] width 1187 height 378
click at [79, 78] on input "patch" at bounding box center [324, 75] width 544 height 18
type input ".3g"
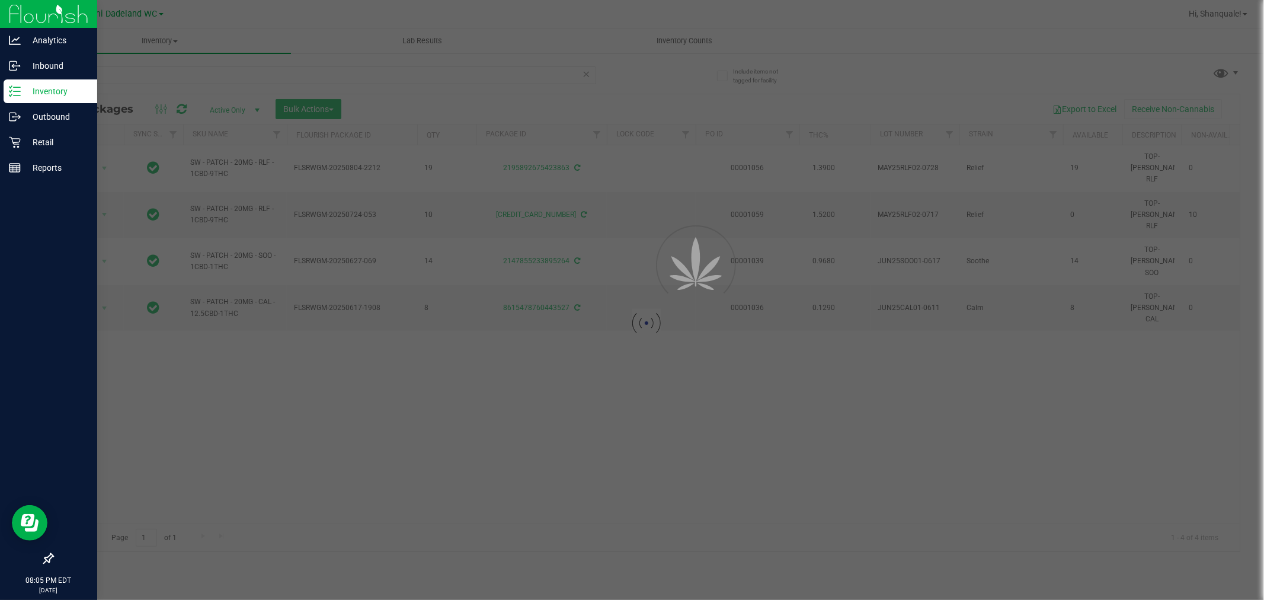
click at [222, 132] on div at bounding box center [646, 322] width 1187 height 457
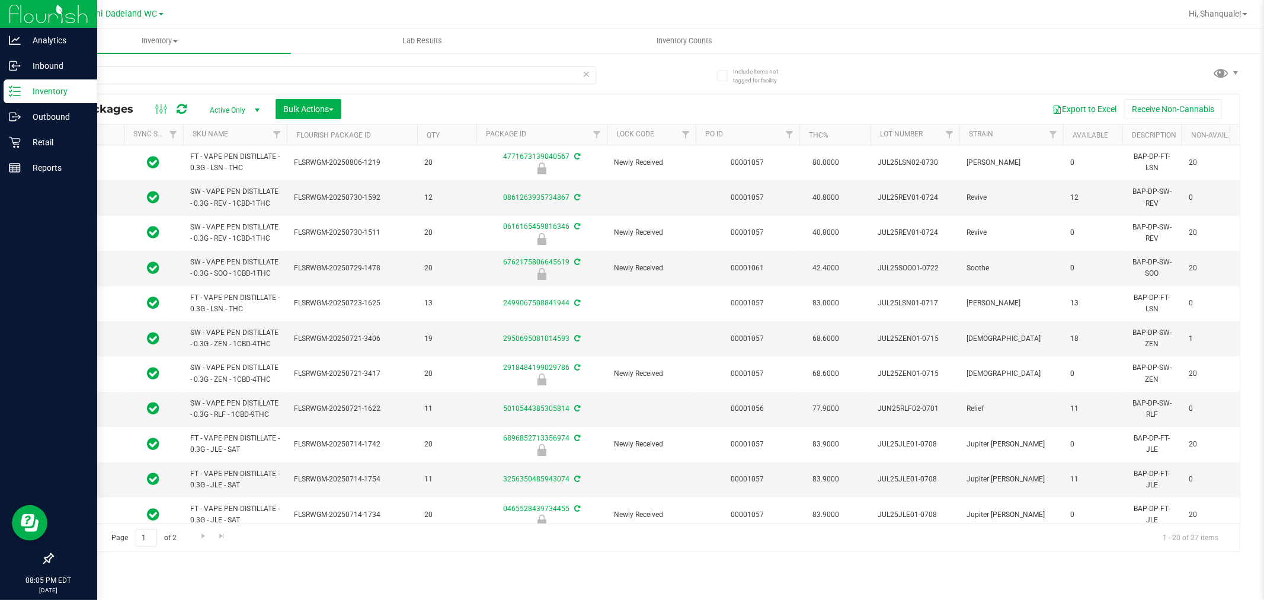
click at [238, 122] on div "All Packages Active Only Active Only Lab Samples Locked All External Internal B…" at bounding box center [646, 109] width 1187 height 30
click at [229, 133] on th "SKU Name" at bounding box center [235, 134] width 104 height 21
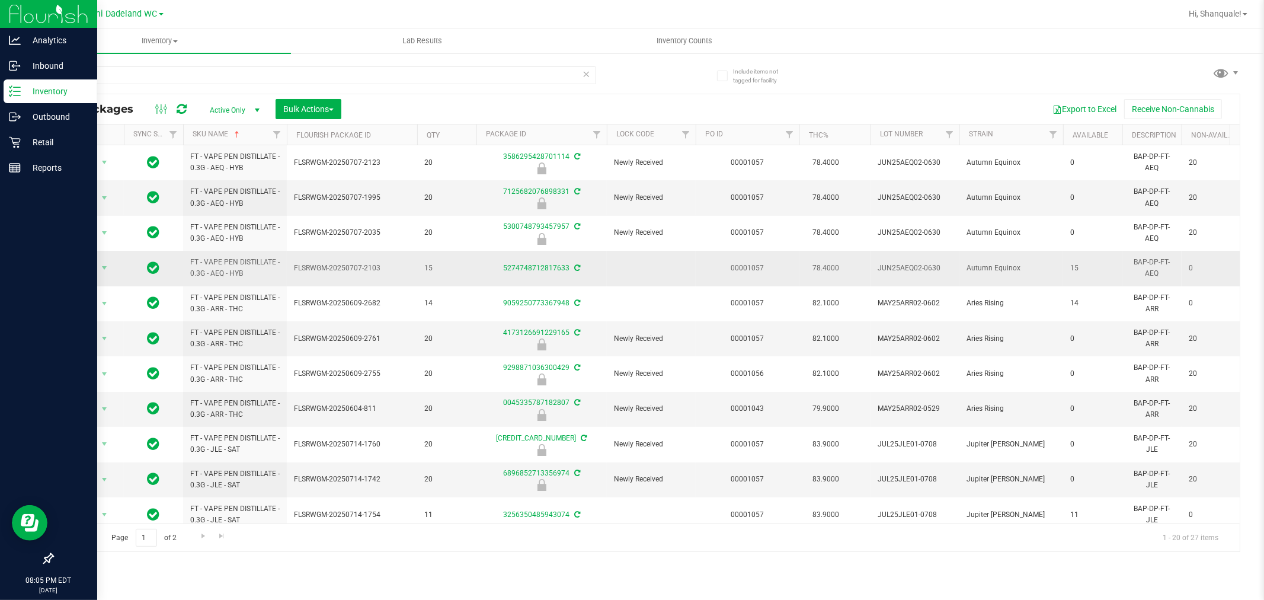
scroll to position [336, 0]
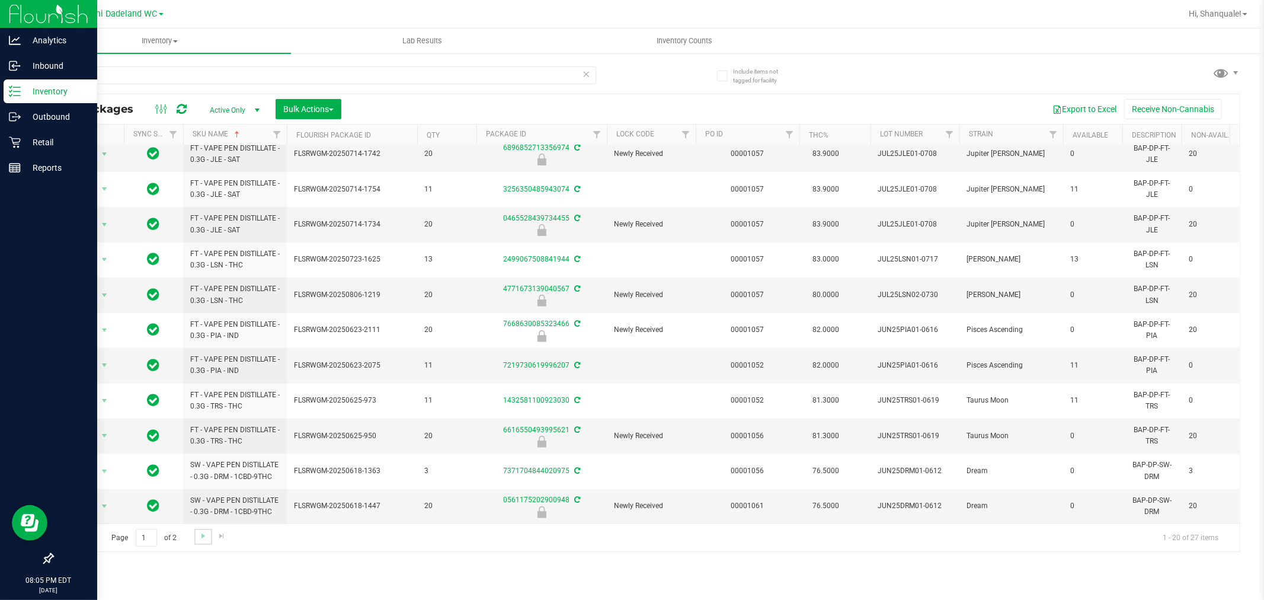
click at [196, 536] on link "Go to the next page" at bounding box center [202, 536] width 17 height 16
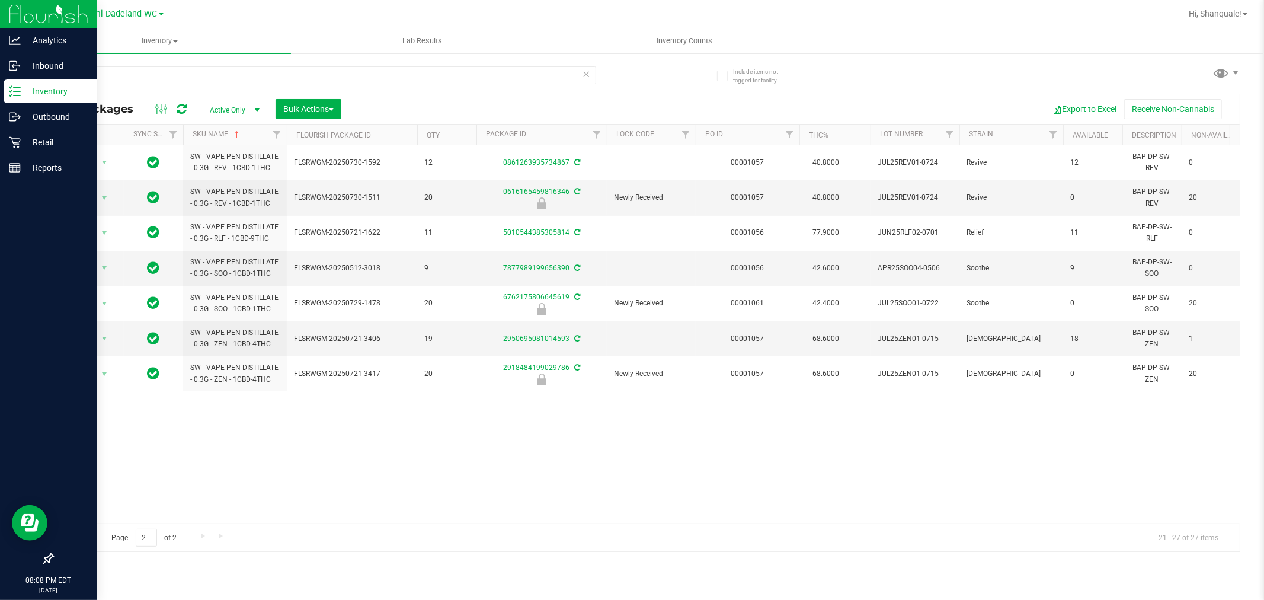
click at [457, 441] on div "Action Action Adjust qty Create package Edit attributes Global inventory Locate…" at bounding box center [646, 334] width 1187 height 378
click at [583, 455] on div "Action Action Adjust qty Create package Edit attributes Global inventory Locate…" at bounding box center [646, 334] width 1187 height 378
click at [457, 459] on div "Action Action Adjust qty Create package Edit attributes Global inventory Locate…" at bounding box center [646, 334] width 1187 height 378
click at [52, 142] on p "Retail" at bounding box center [56, 142] width 71 height 14
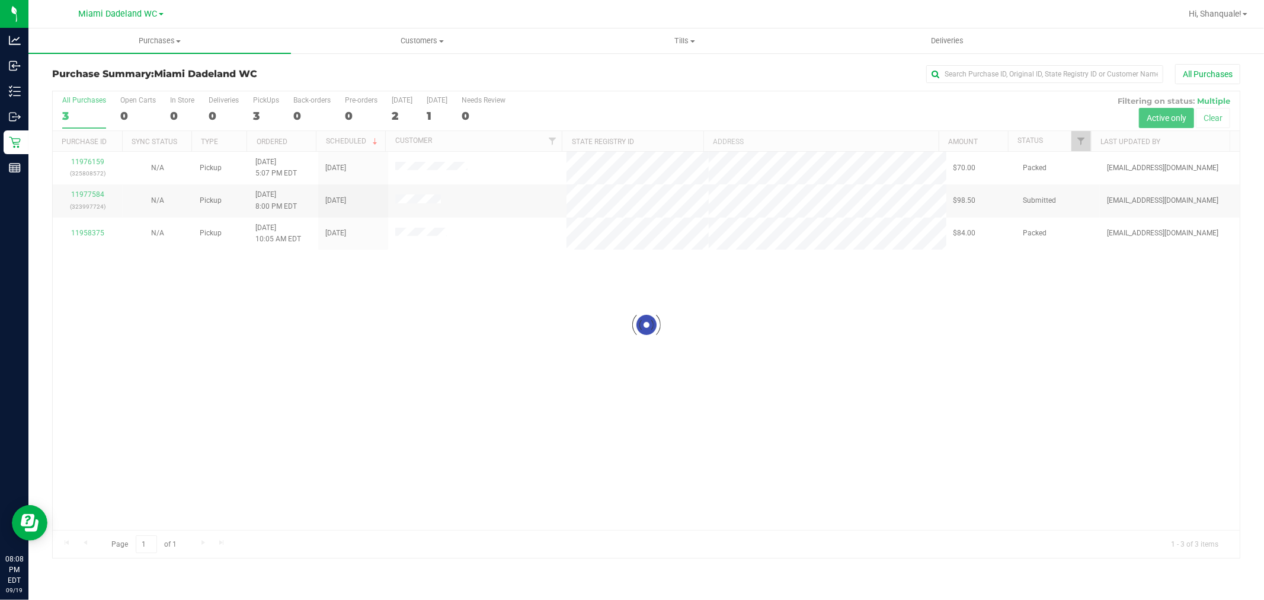
click at [436, 380] on div at bounding box center [646, 324] width 1187 height 467
click at [85, 196] on div at bounding box center [646, 324] width 1187 height 467
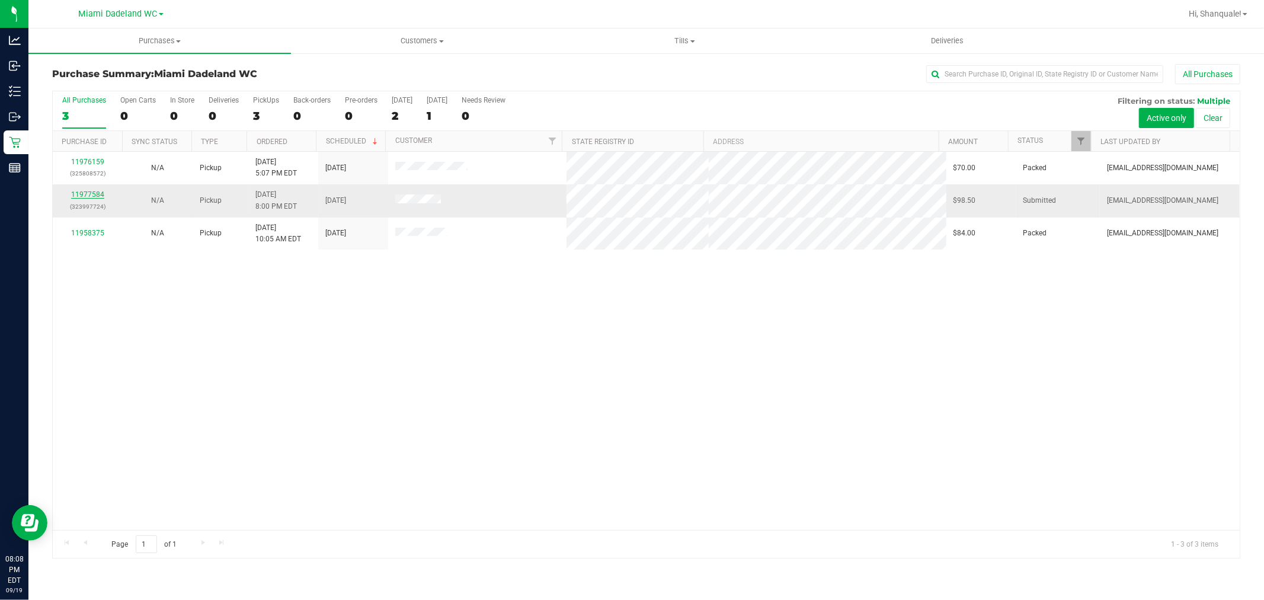
click at [88, 196] on link "11977584" at bounding box center [87, 194] width 33 height 8
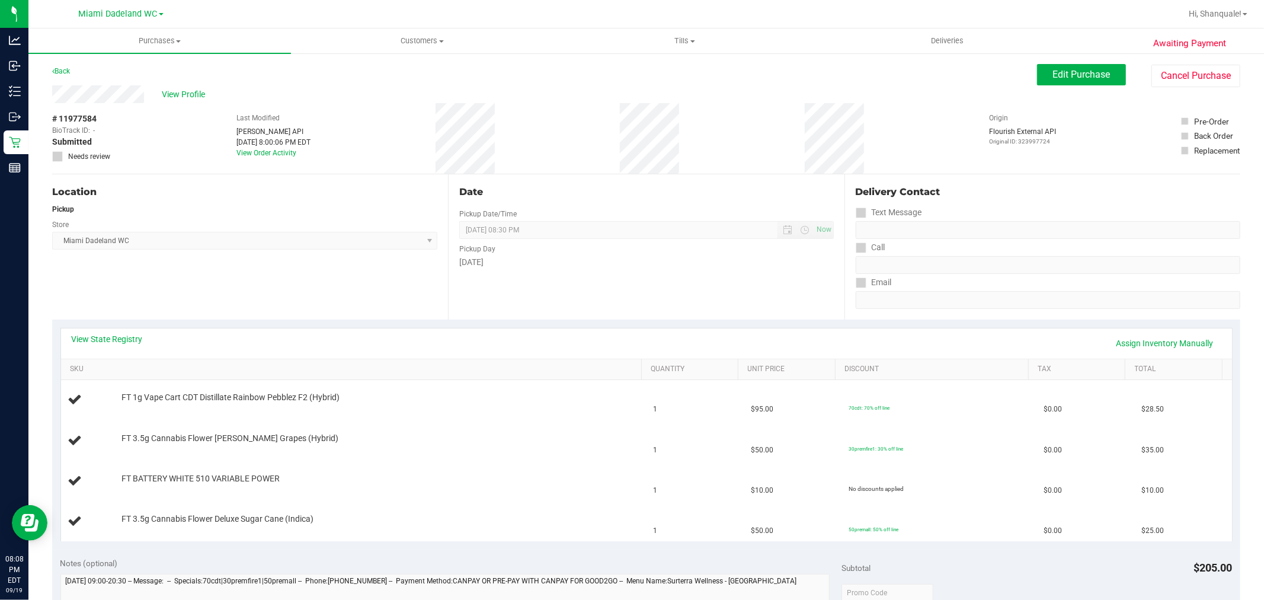
scroll to position [43, 0]
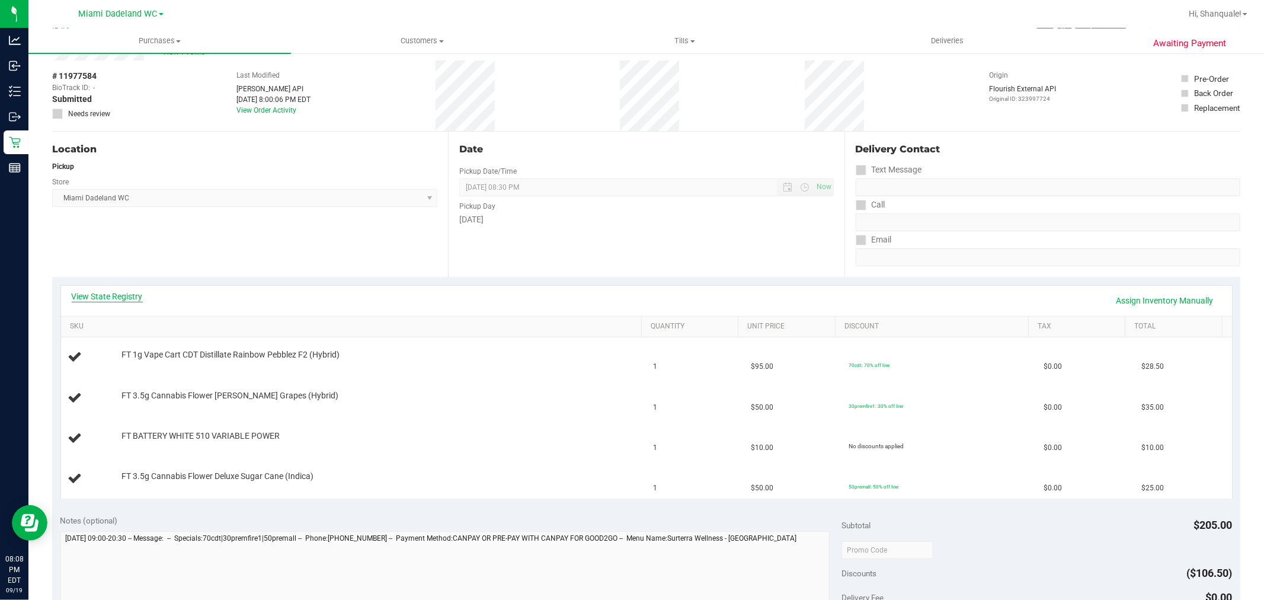
click at [139, 298] on link "View State Registry" at bounding box center [107, 296] width 71 height 12
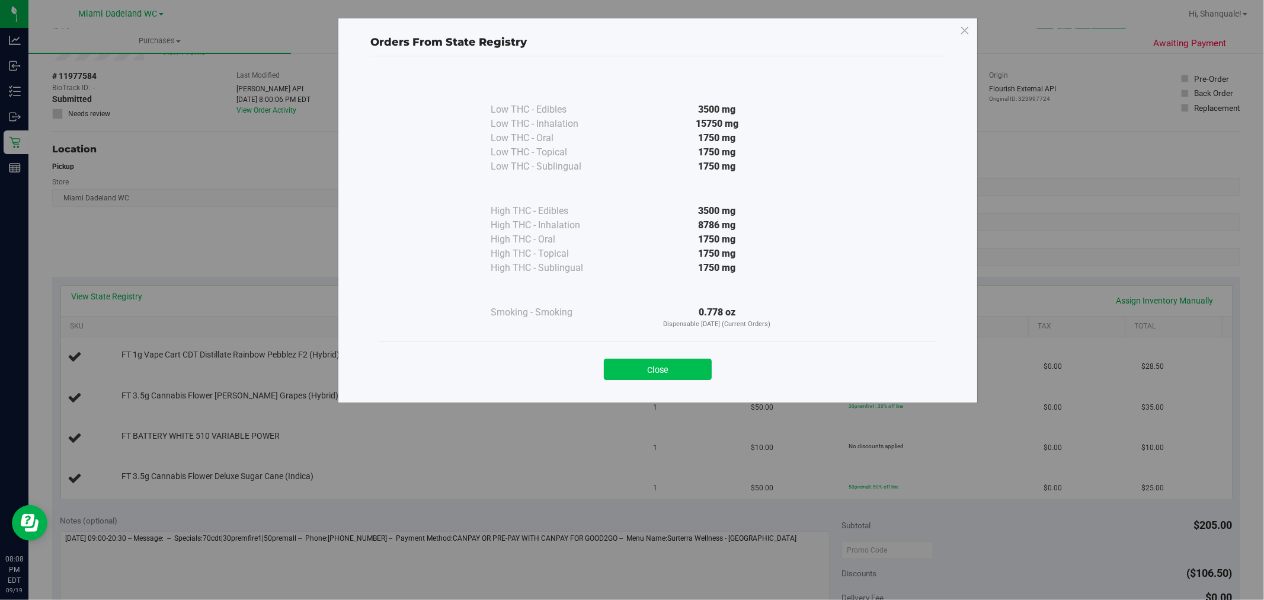
click at [683, 366] on button "Close" at bounding box center [658, 368] width 108 height 21
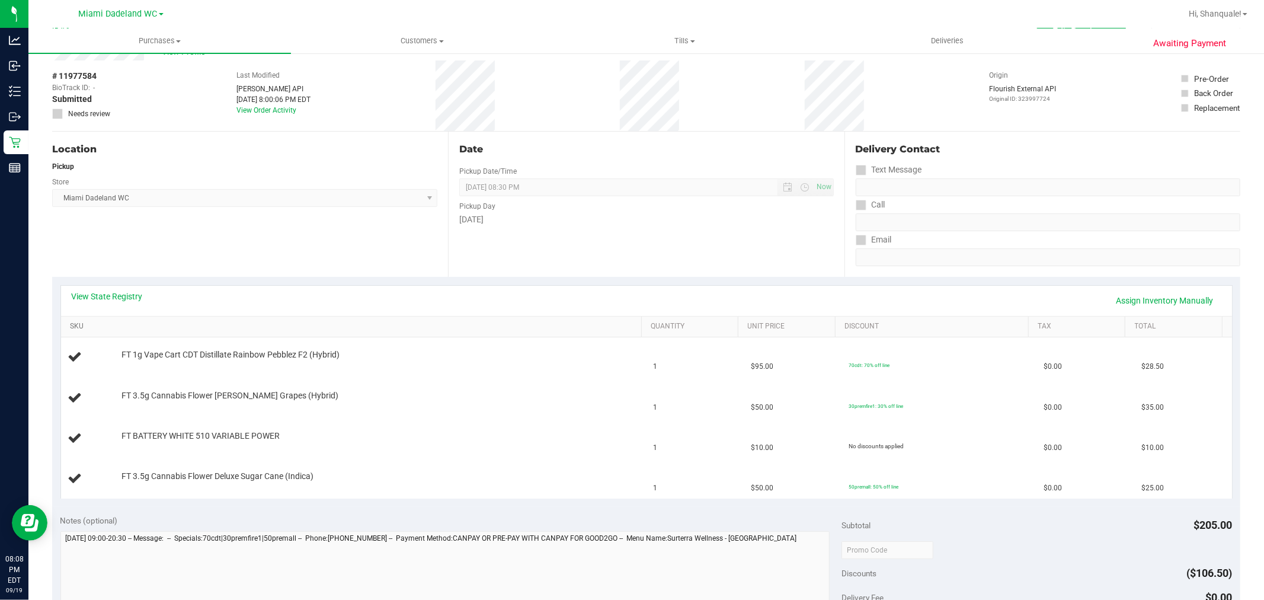
click at [466, 329] on link "SKU" at bounding box center [353, 326] width 567 height 9
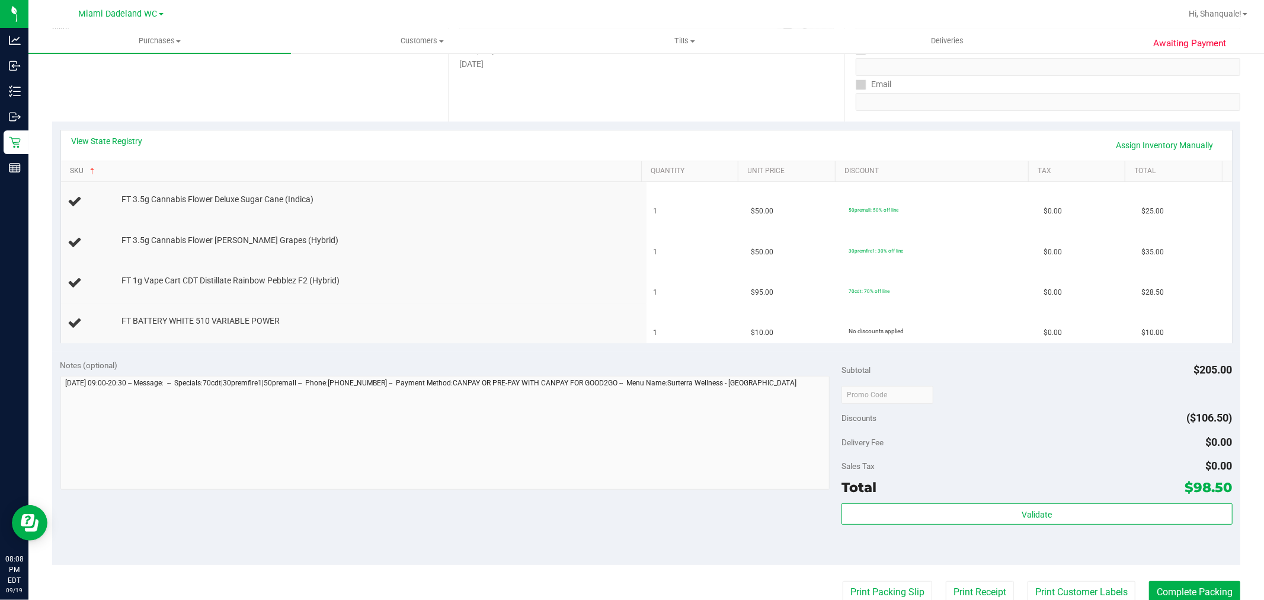
scroll to position [195, 0]
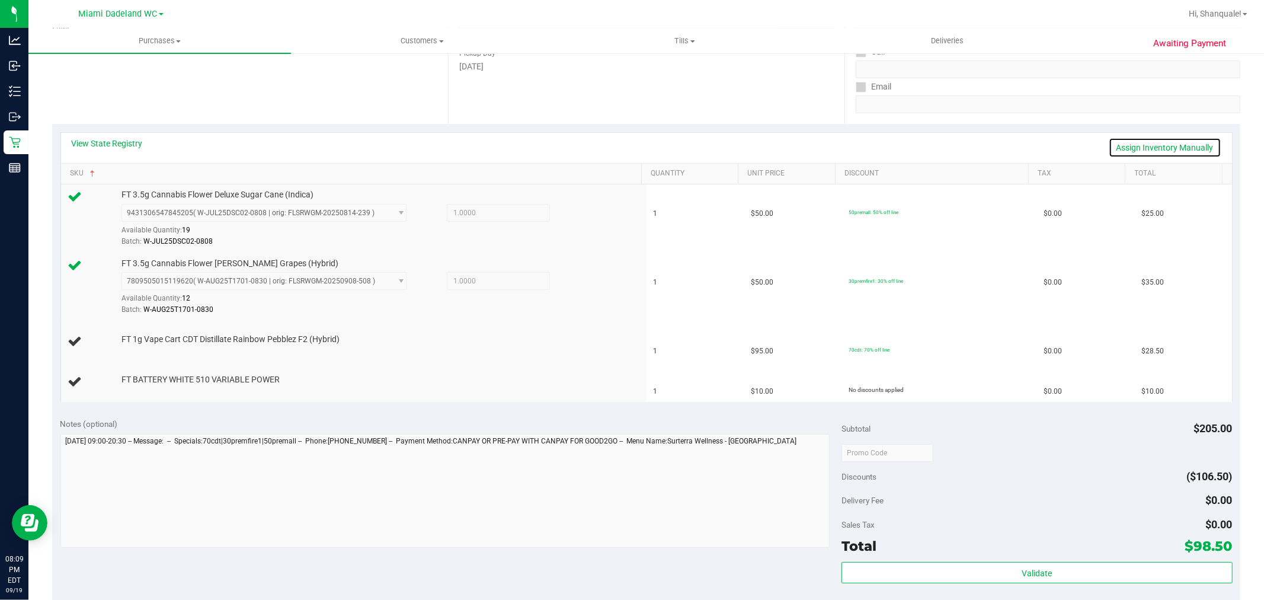
click at [1166, 157] on link "Assign Inventory Manually" at bounding box center [1164, 147] width 113 height 20
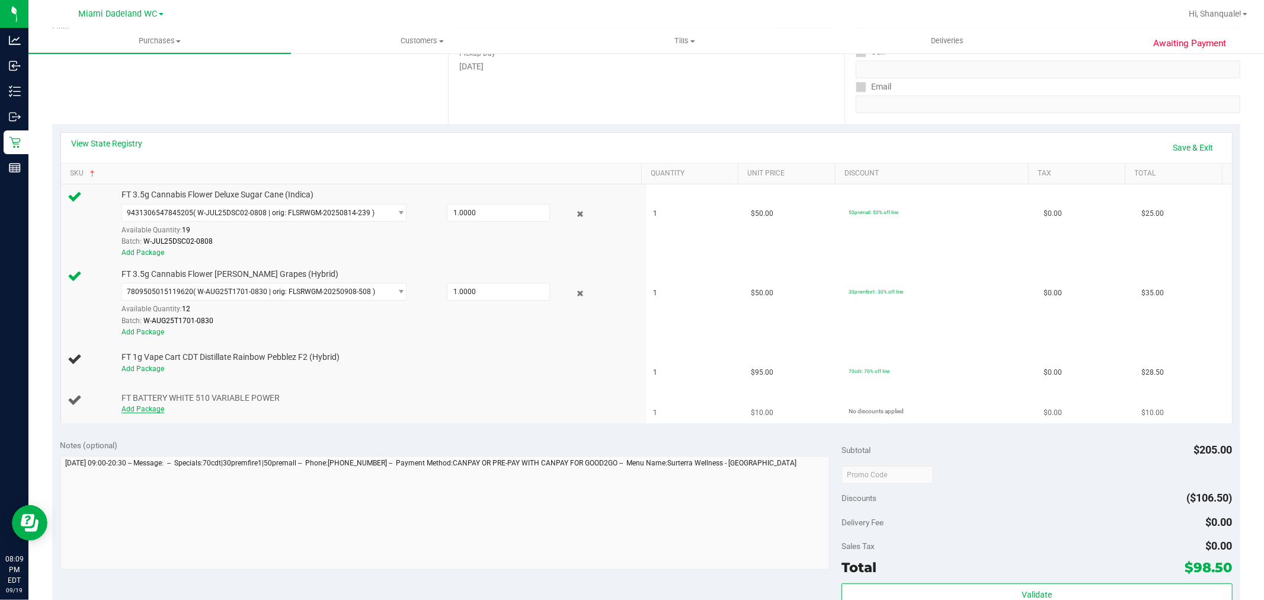
click at [152, 409] on link "Add Package" at bounding box center [142, 409] width 43 height 8
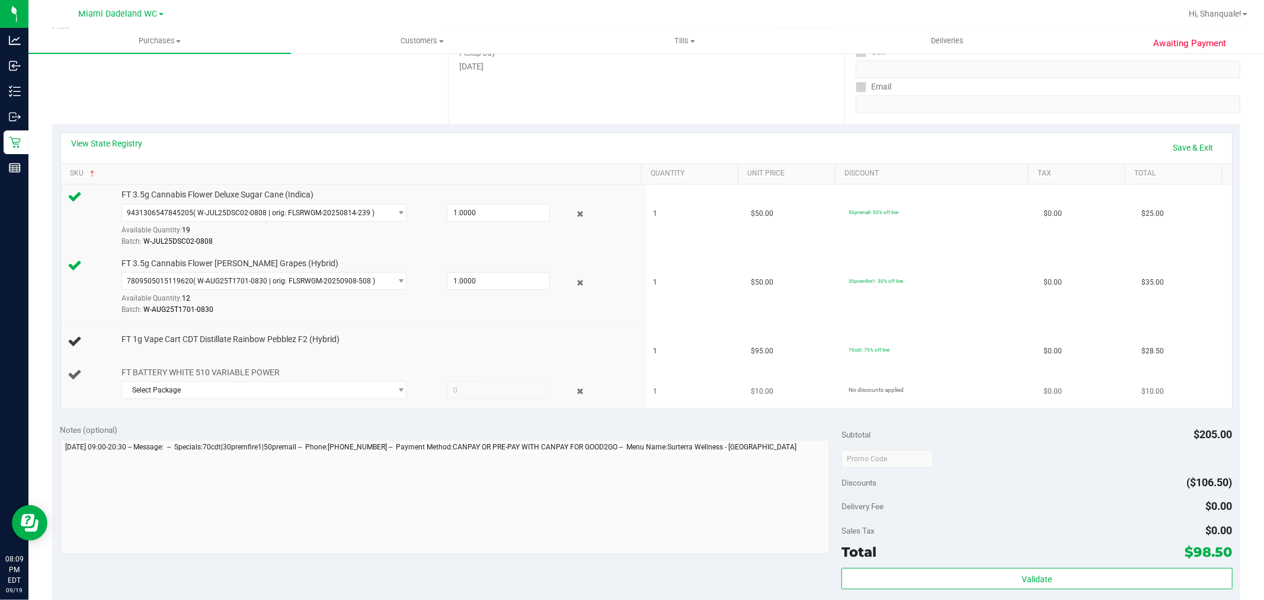
click at [180, 402] on div at bounding box center [378, 402] width 514 height 1
click at [202, 398] on span "Select Package" at bounding box center [256, 390] width 269 height 17
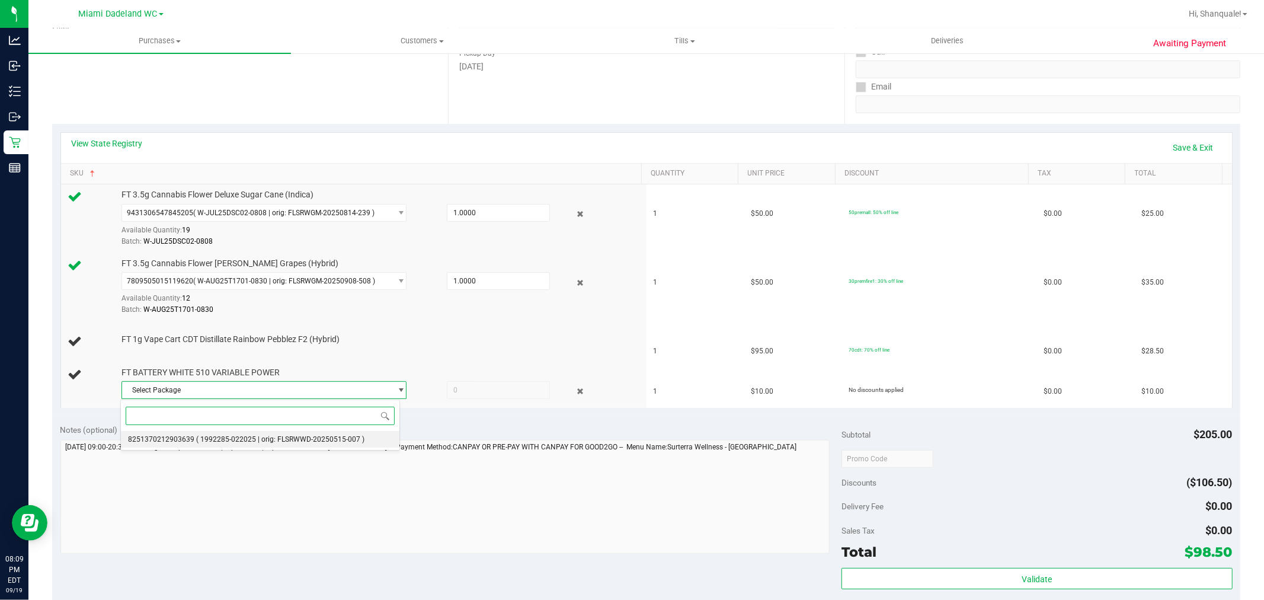
click at [196, 443] on span "( 1992285-022025 | orig: FLSRWWD-20250515-007 )" at bounding box center [280, 439] width 168 height 8
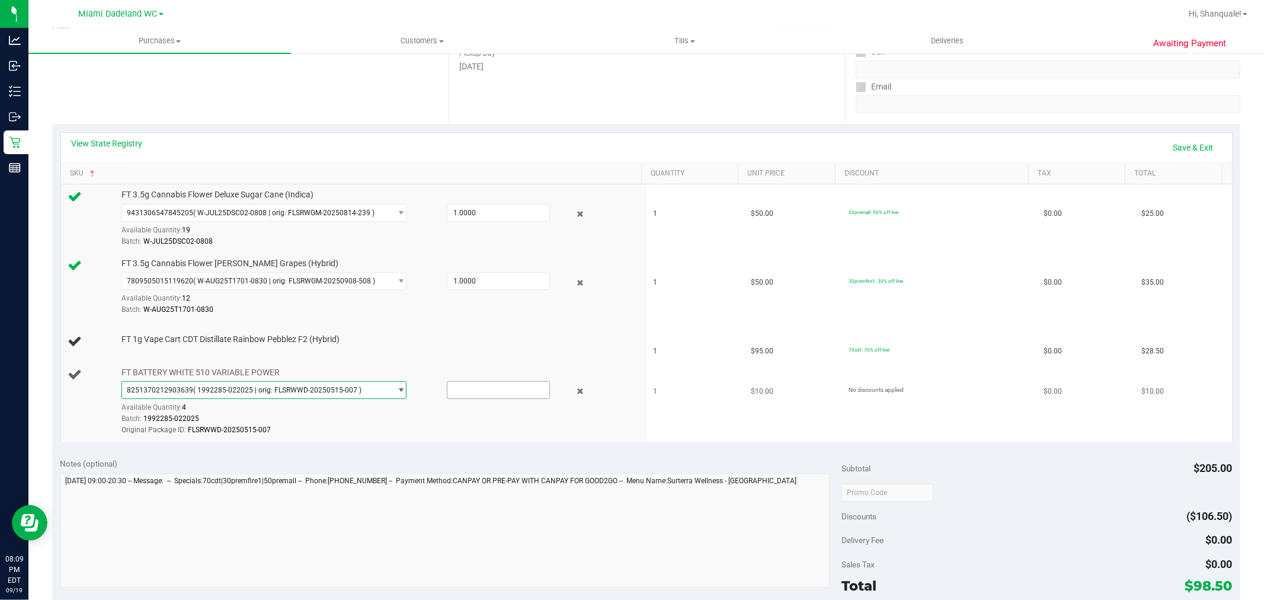
click at [477, 389] on input "text" at bounding box center [498, 390] width 102 height 17
type input "1"
click at [942, 277] on td "30premfire1: 30% off line" at bounding box center [938, 287] width 195 height 69
click at [1191, 146] on link "Save & Exit" at bounding box center [1193, 147] width 56 height 20
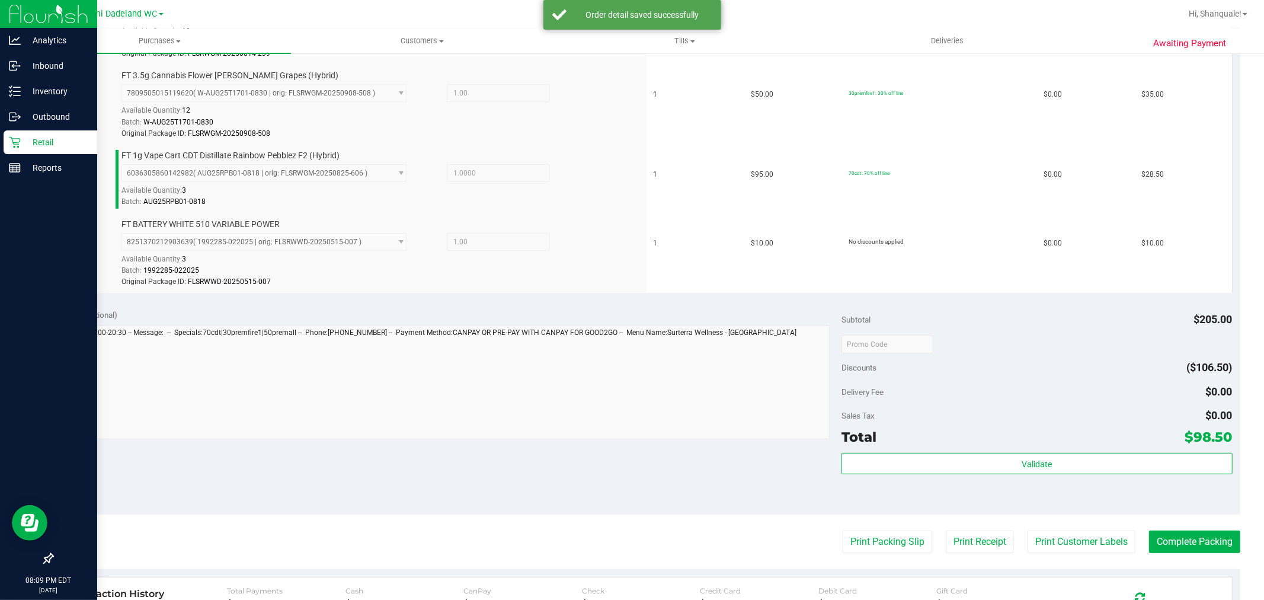
scroll to position [610, 0]
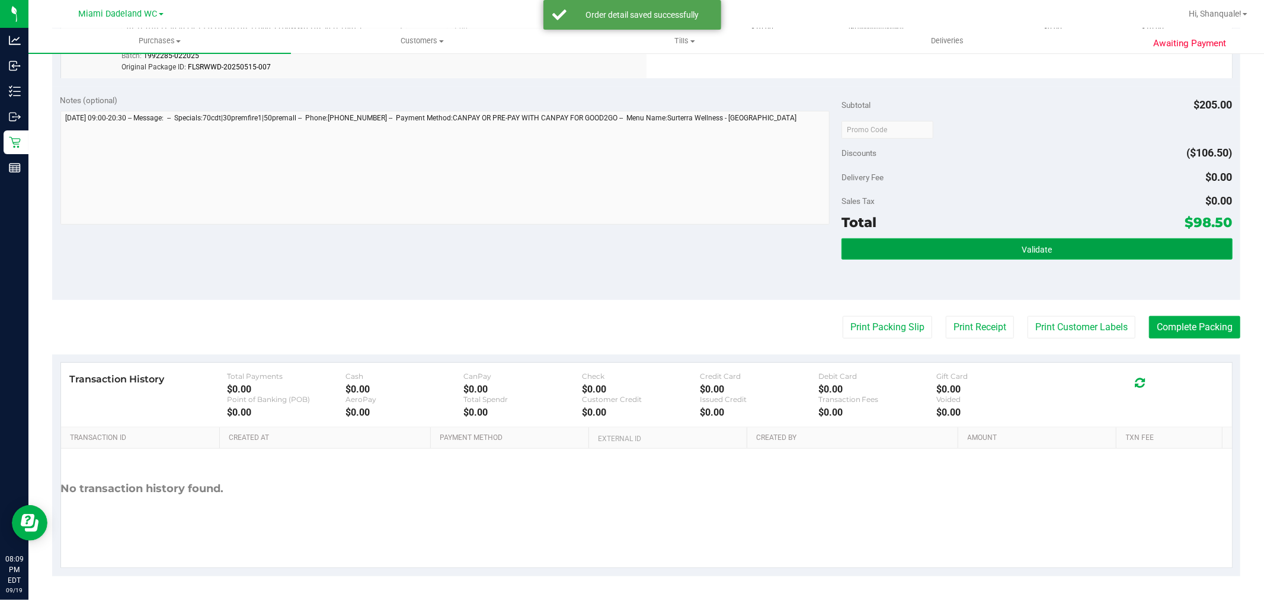
click at [1124, 245] on button "Validate" at bounding box center [1036, 248] width 390 height 21
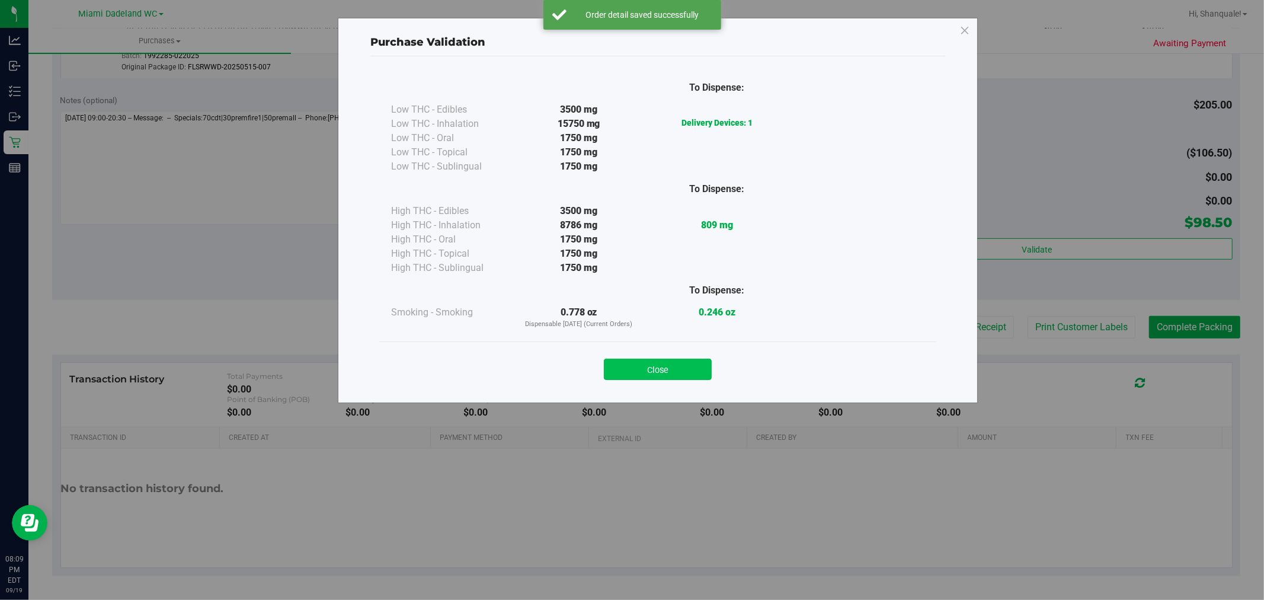
click at [658, 371] on button "Close" at bounding box center [658, 368] width 108 height 21
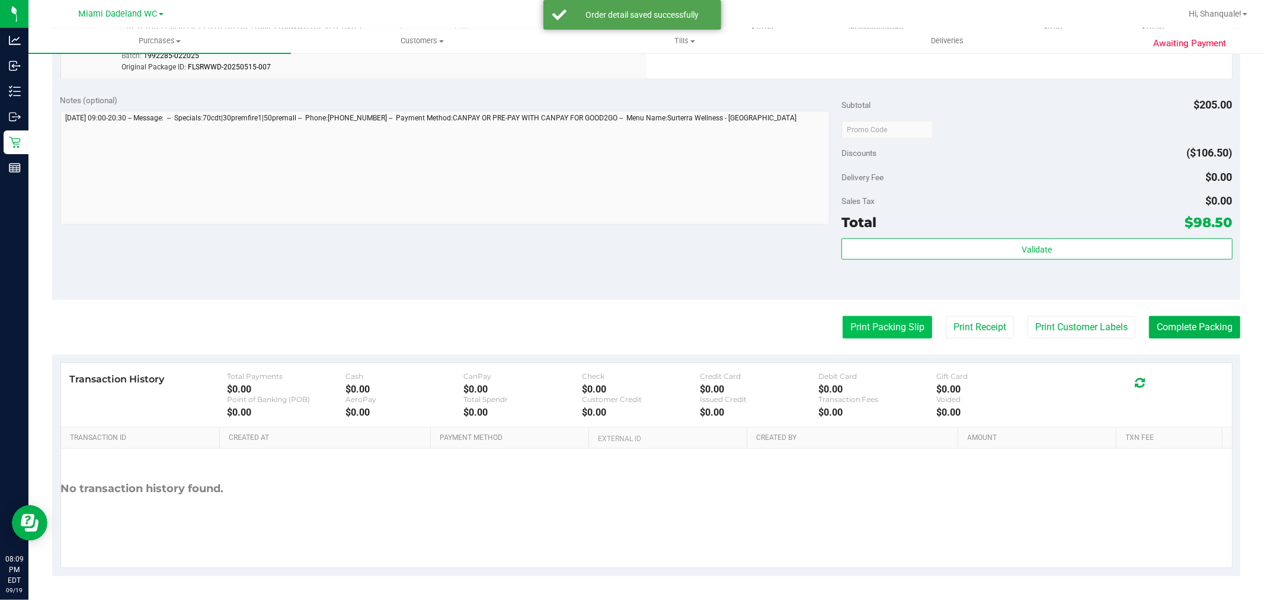
click at [874, 316] on button "Print Packing Slip" at bounding box center [886, 327] width 89 height 23
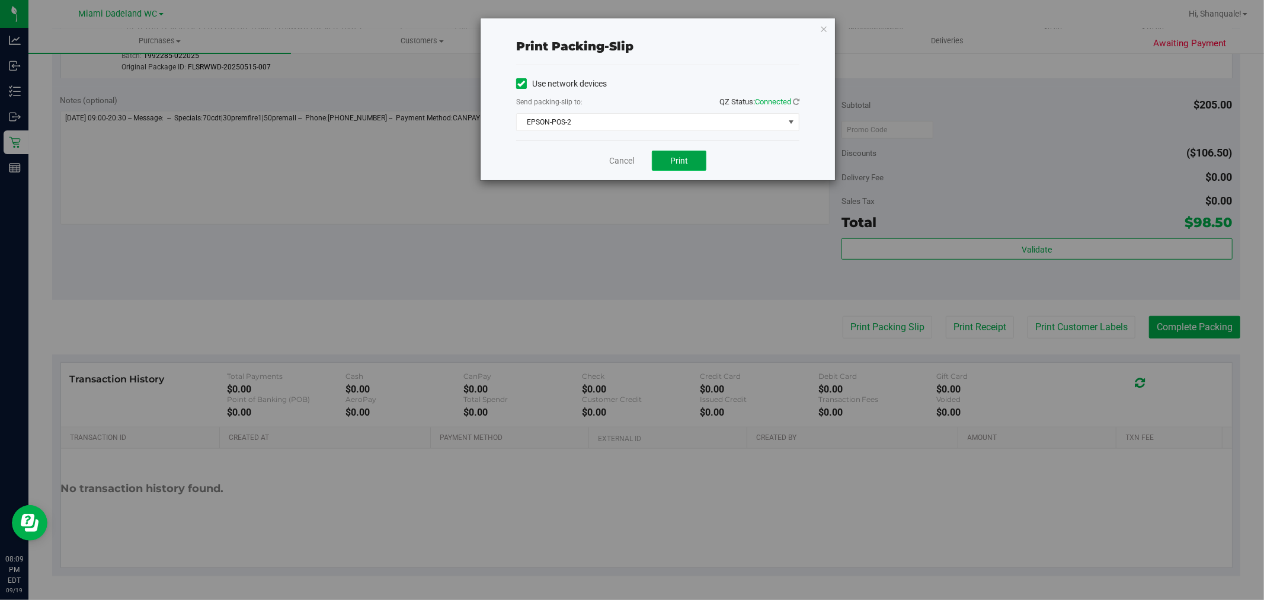
click at [668, 168] on button "Print" at bounding box center [679, 160] width 55 height 20
click at [617, 157] on link "Cancel" at bounding box center [621, 161] width 25 height 12
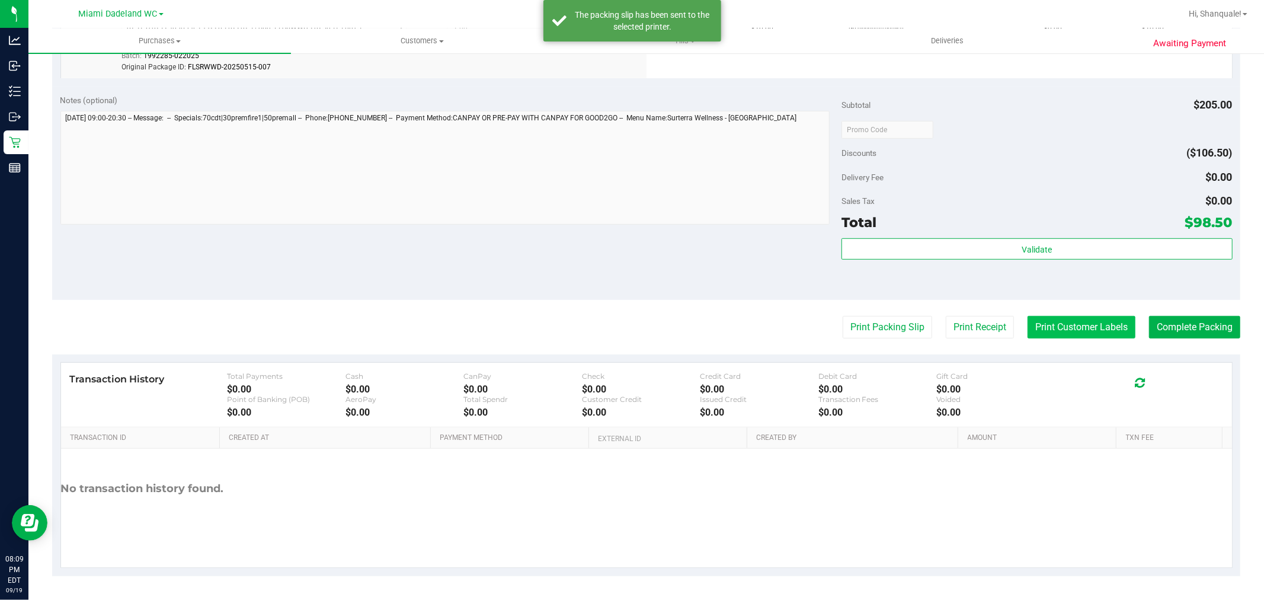
click at [1065, 331] on button "Print Customer Labels" at bounding box center [1081, 327] width 108 height 23
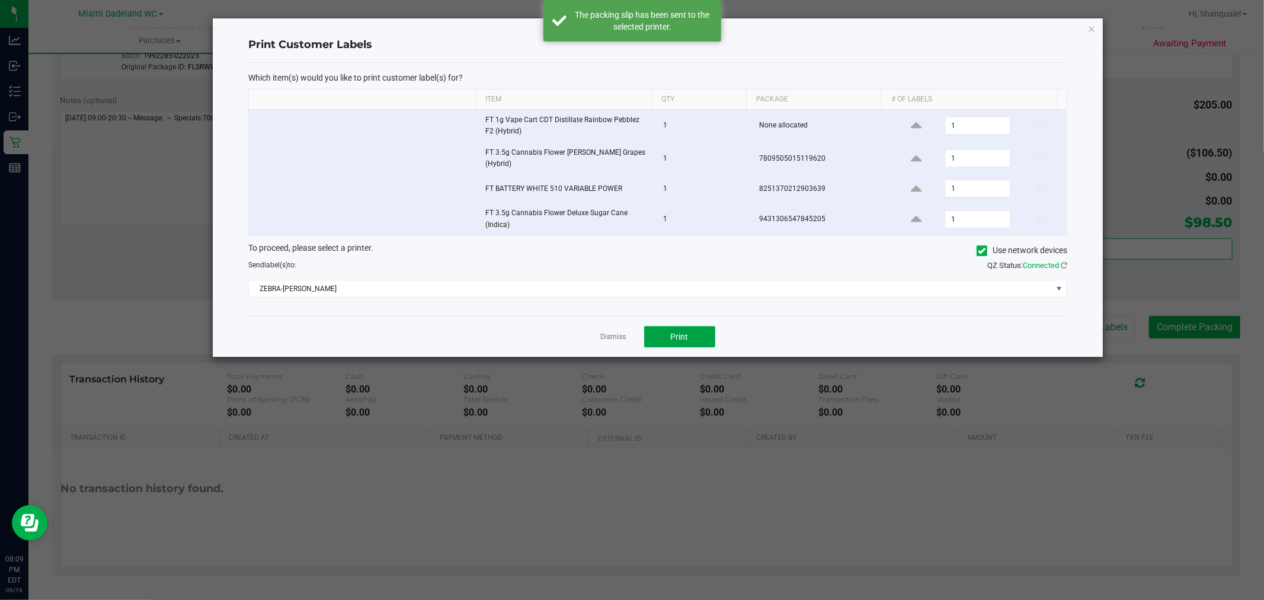
click at [678, 332] on span "Print" at bounding box center [680, 336] width 18 height 9
click at [602, 335] on link "Dismiss" at bounding box center [613, 337] width 25 height 10
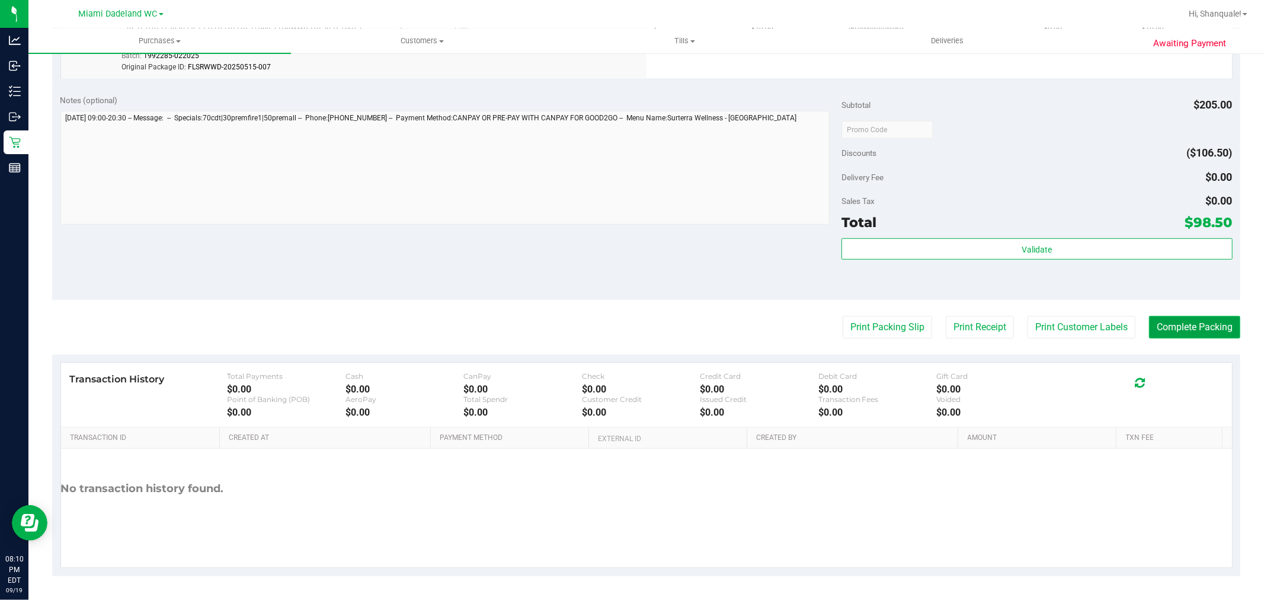
click at [1198, 317] on button "Complete Packing" at bounding box center [1194, 327] width 91 height 23
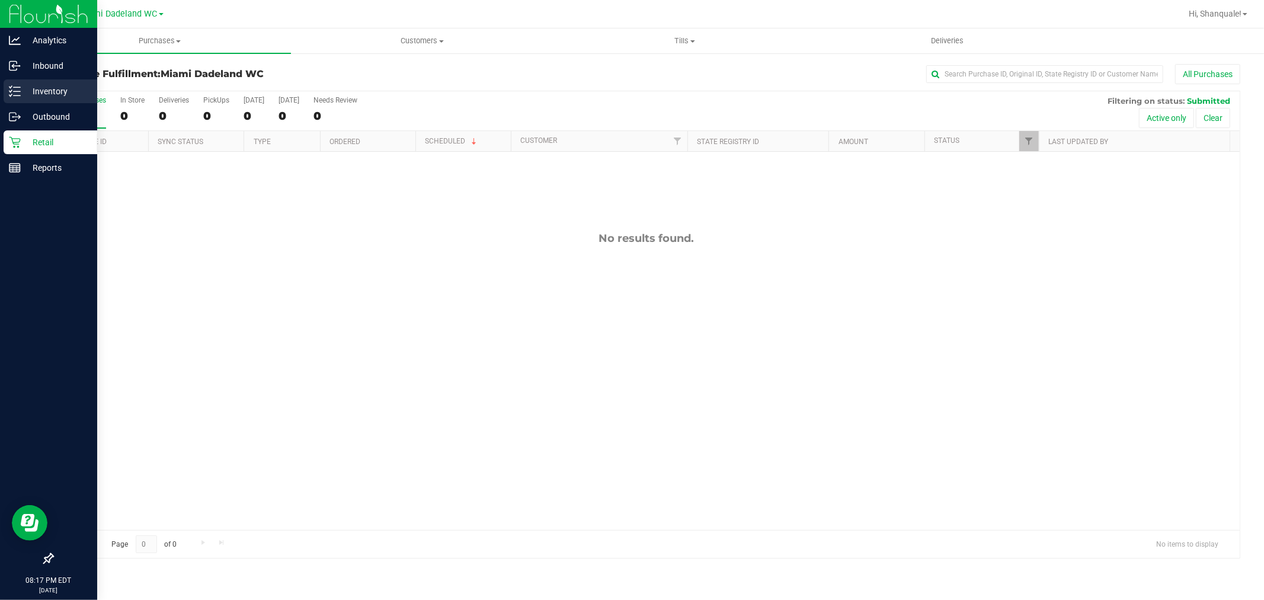
click at [14, 89] on icon at bounding box center [15, 91] width 12 height 12
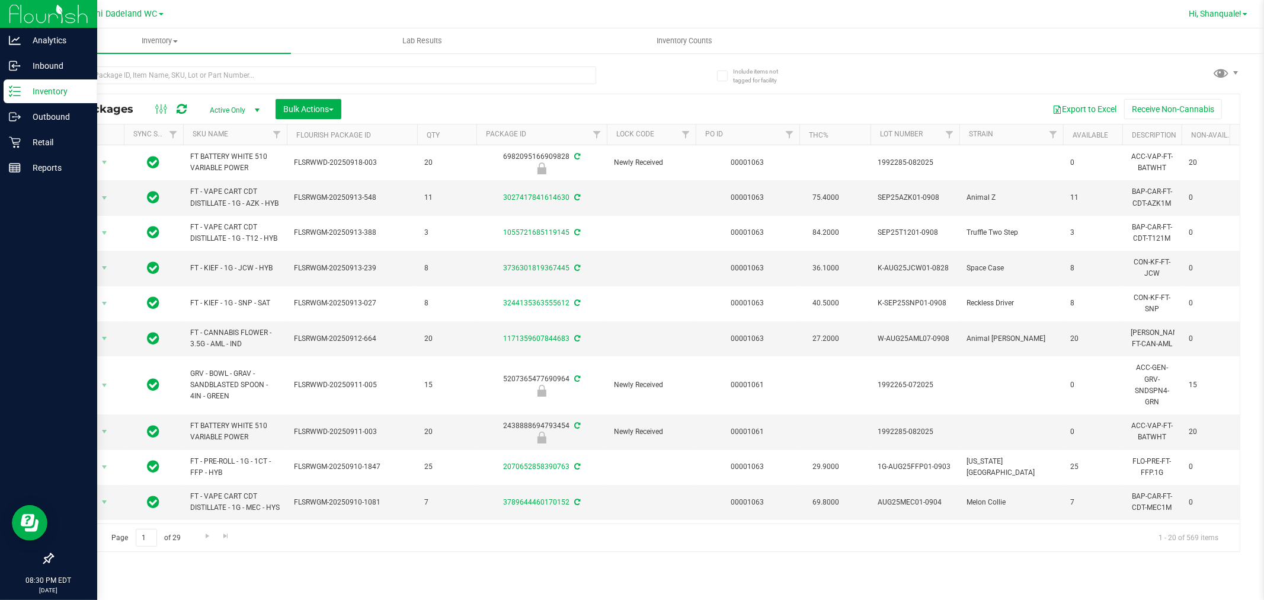
click at [1234, 15] on span "Hi, Shanquale!" at bounding box center [1214, 13] width 53 height 9
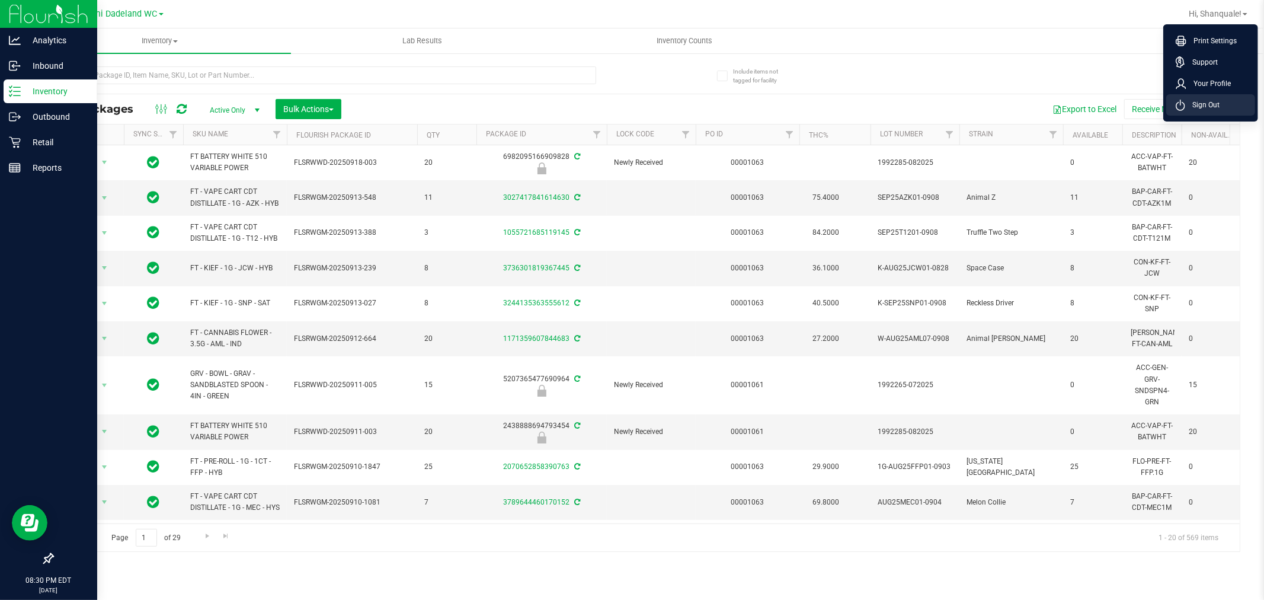
click at [1214, 110] on span "Sign Out" at bounding box center [1202, 105] width 34 height 12
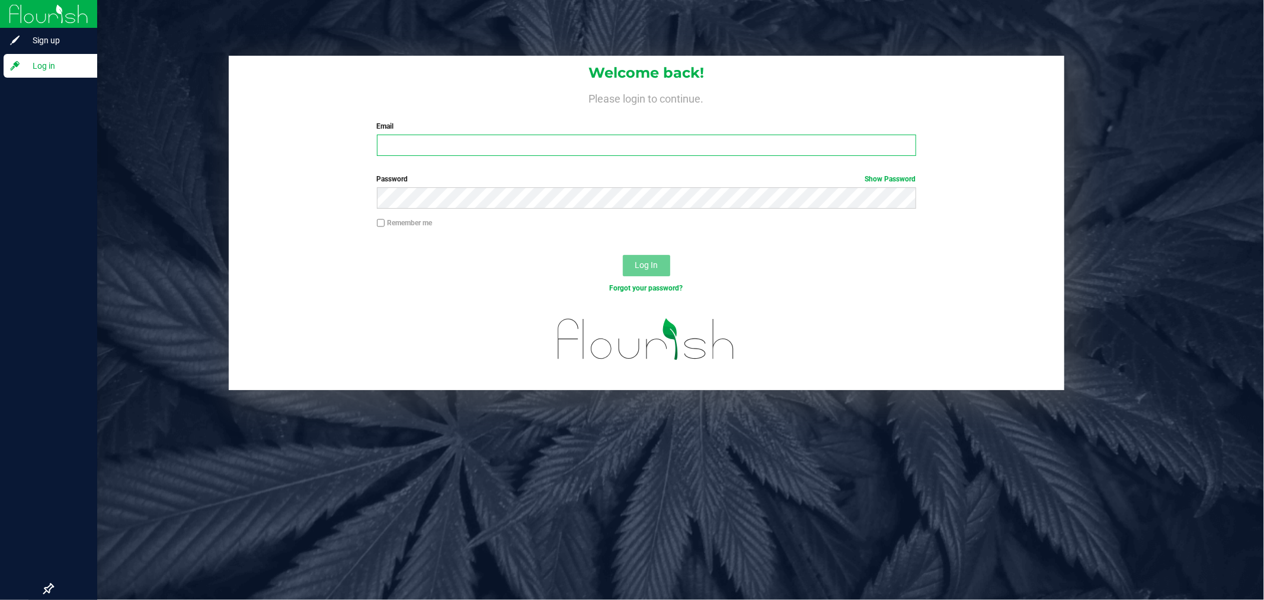
click at [616, 146] on input "Email" at bounding box center [646, 144] width 539 height 21
type input "[EMAIL_ADDRESS][DOMAIN_NAME]"
click at [623, 255] on button "Log In" at bounding box center [646, 265] width 47 height 21
